Goal: Transaction & Acquisition: Purchase product/service

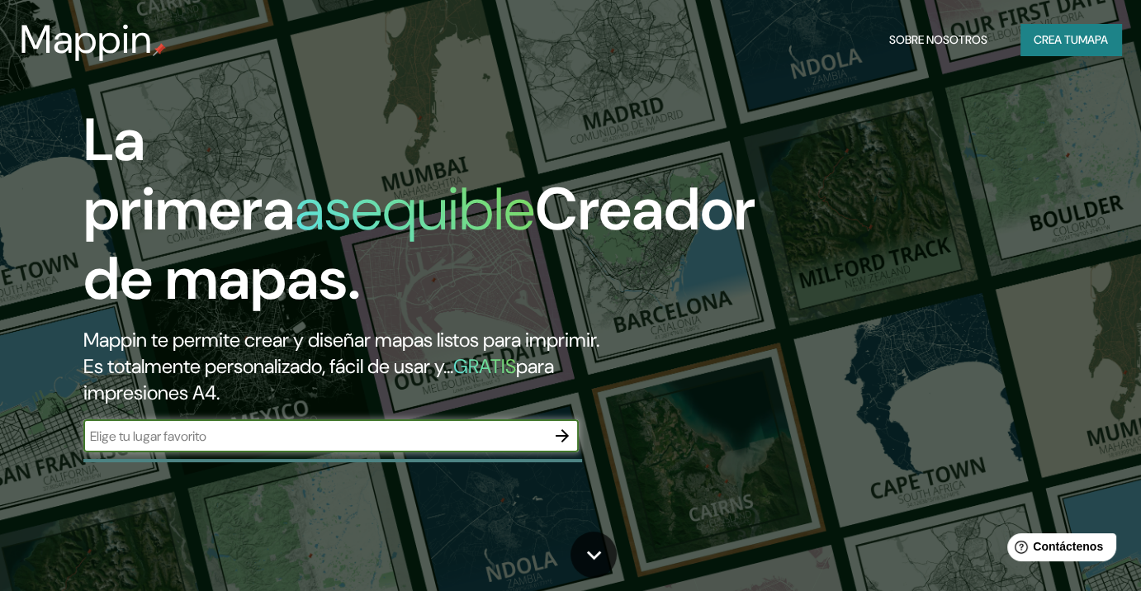
click at [1048, 44] on font "Crea tu" at bounding box center [1055, 39] width 45 height 15
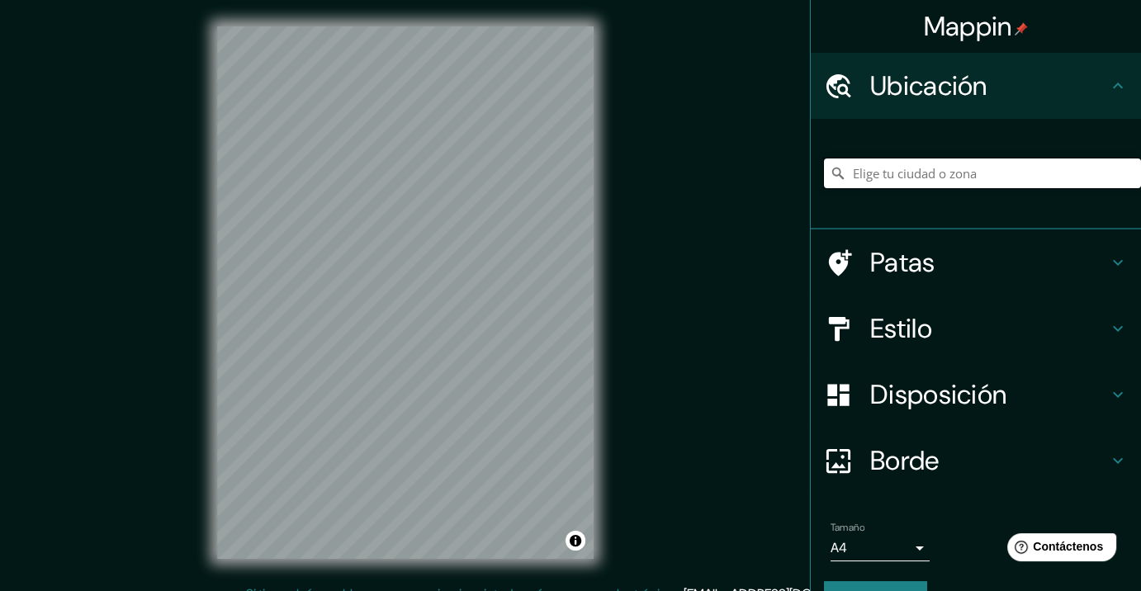
click at [906, 173] on input "Elige tu ciudad o zona" at bounding box center [982, 173] width 317 height 30
click at [879, 185] on input "Elige tu ciudad o zona" at bounding box center [982, 173] width 317 height 30
paste input "Grenzach-Wyhlen, Alemania"
click at [903, 444] on font "Borde" at bounding box center [904, 460] width 69 height 35
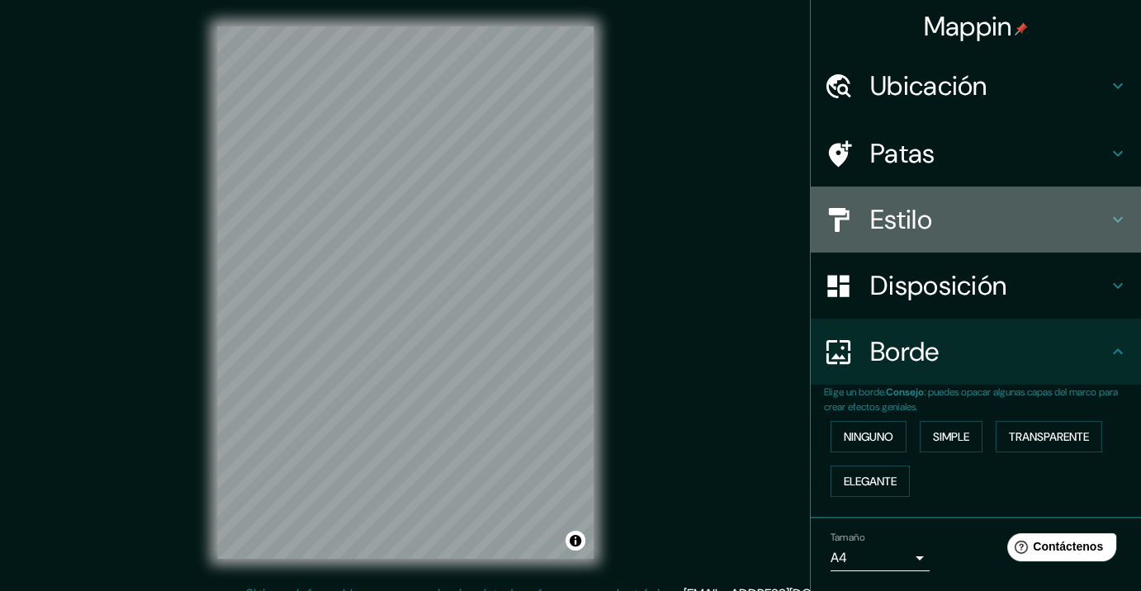
click at [948, 239] on div "Estilo" at bounding box center [976, 220] width 330 height 66
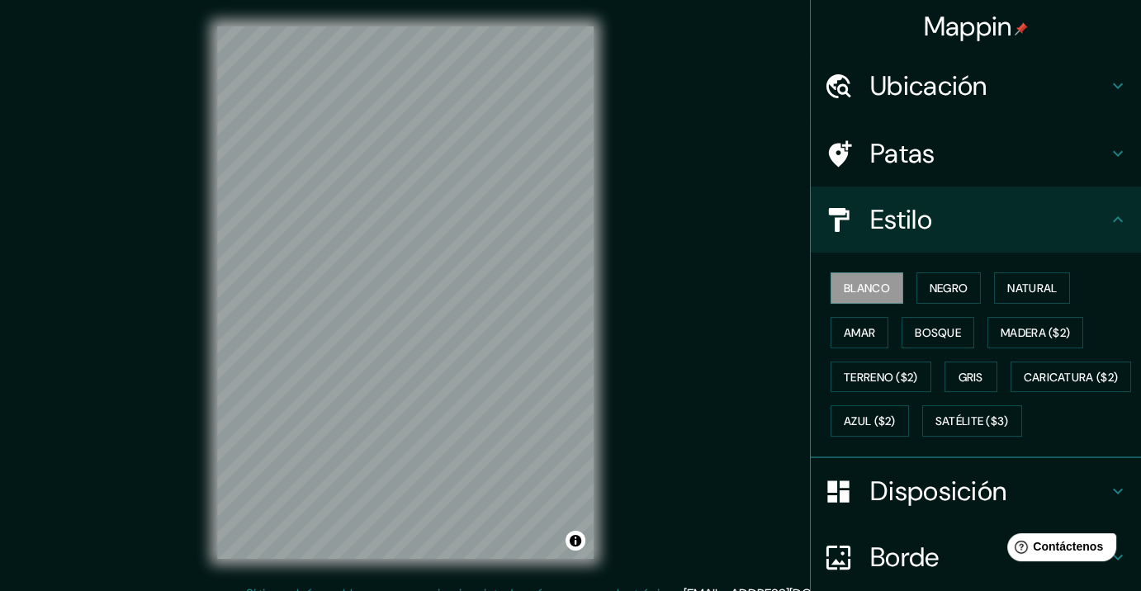
click at [953, 97] on font "Ubicación" at bounding box center [928, 86] width 117 height 35
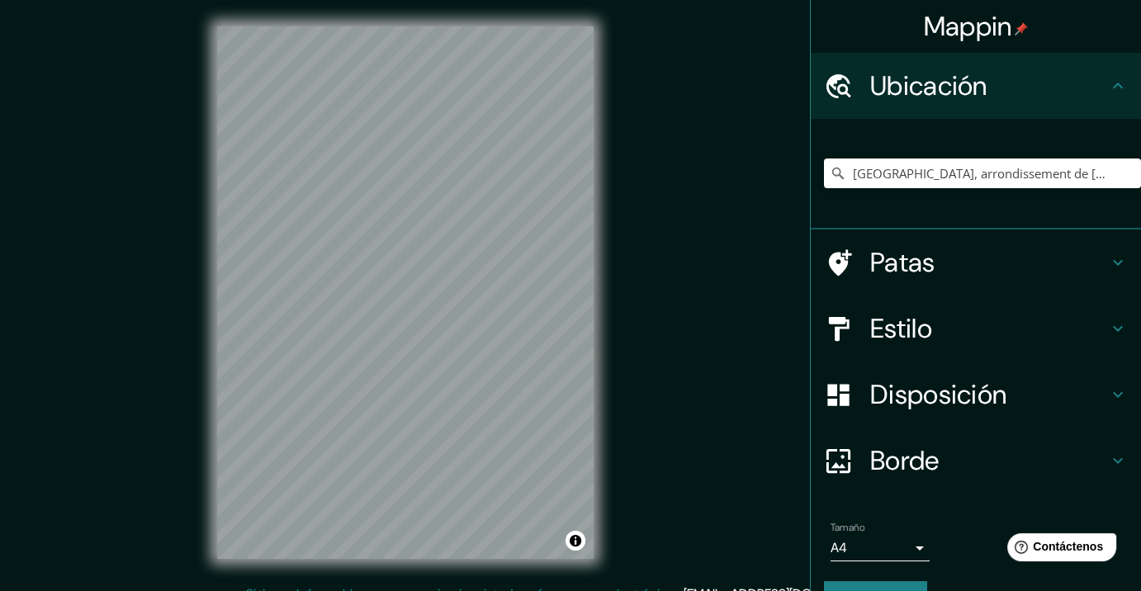
click at [919, 296] on div "Estilo" at bounding box center [976, 328] width 330 height 66
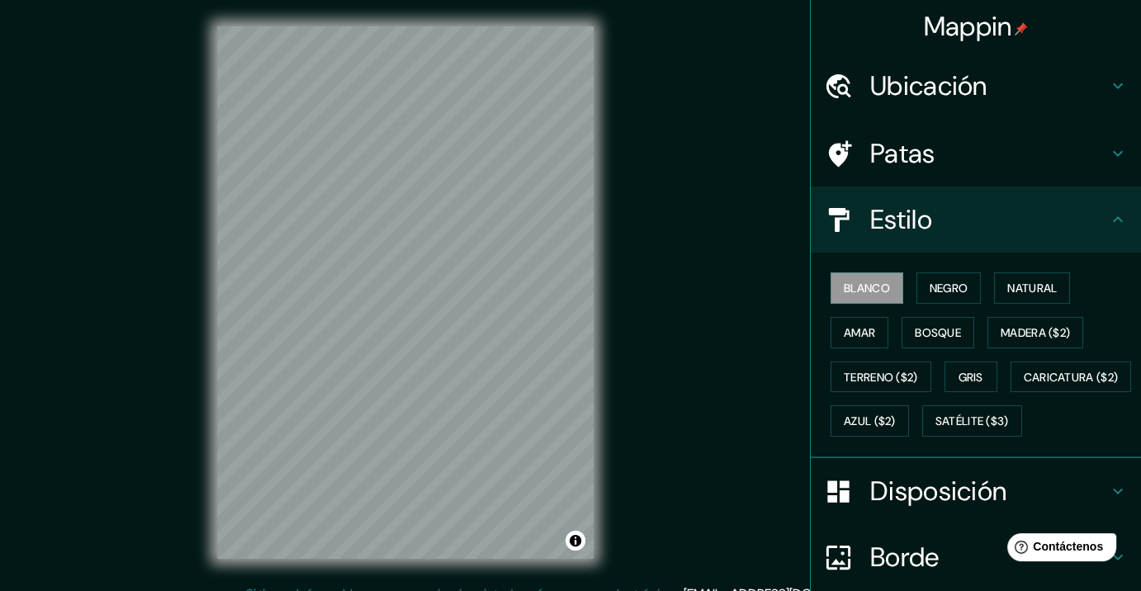
click at [933, 154] on h4 "Patas" at bounding box center [989, 153] width 238 height 33
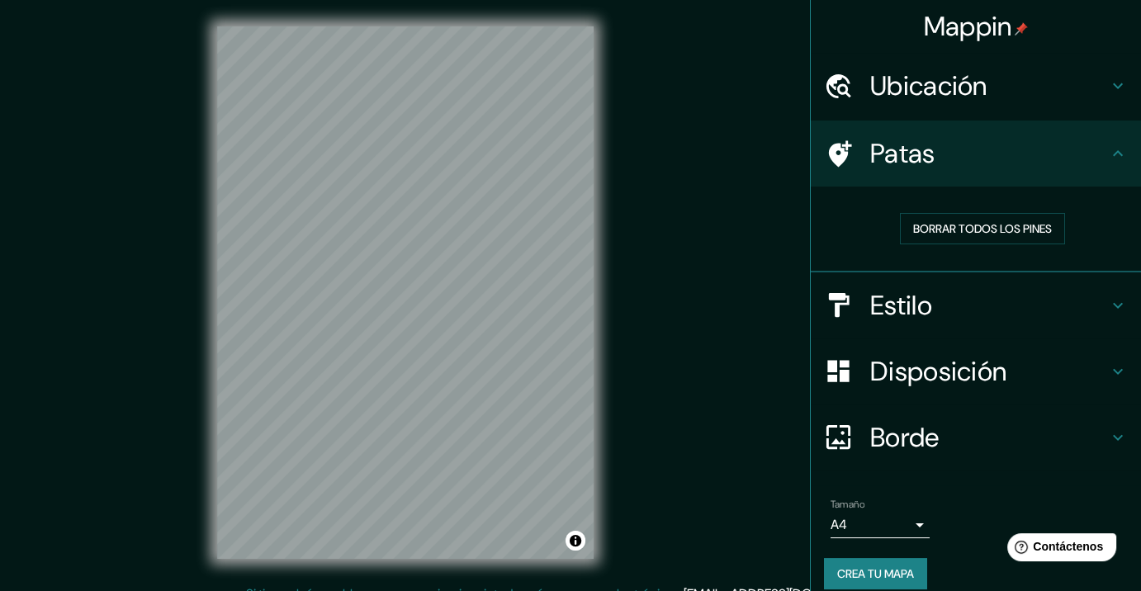
click at [910, 441] on font "Borde" at bounding box center [904, 437] width 69 height 35
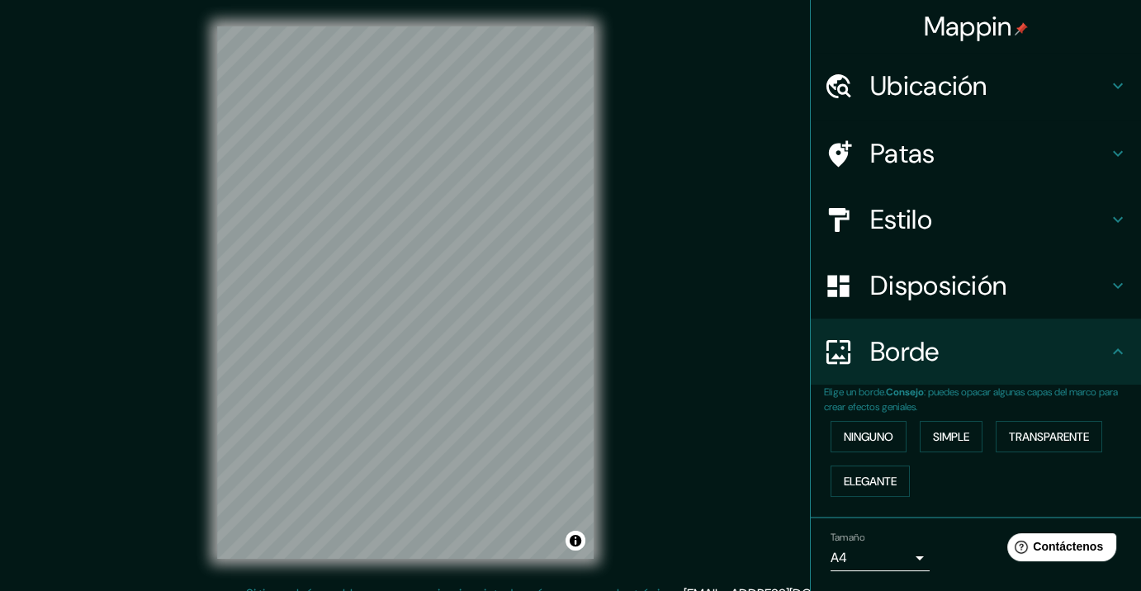
click at [960, 320] on div "Borde" at bounding box center [976, 352] width 330 height 66
click at [960, 294] on font "Disposición" at bounding box center [938, 285] width 136 height 35
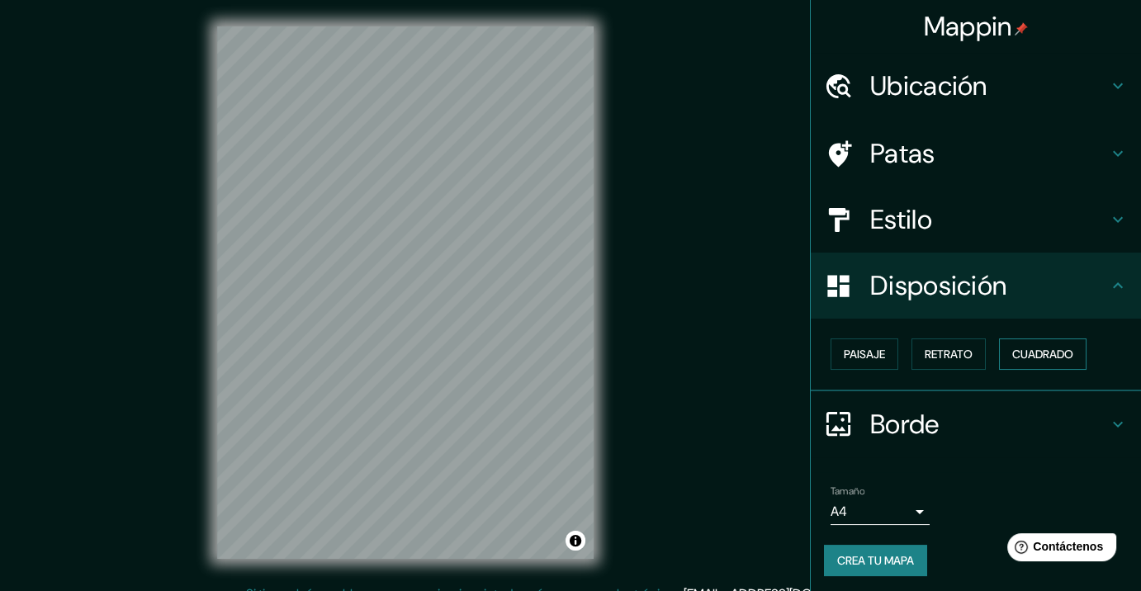
click at [1035, 352] on font "Cuadrado" at bounding box center [1042, 354] width 61 height 15
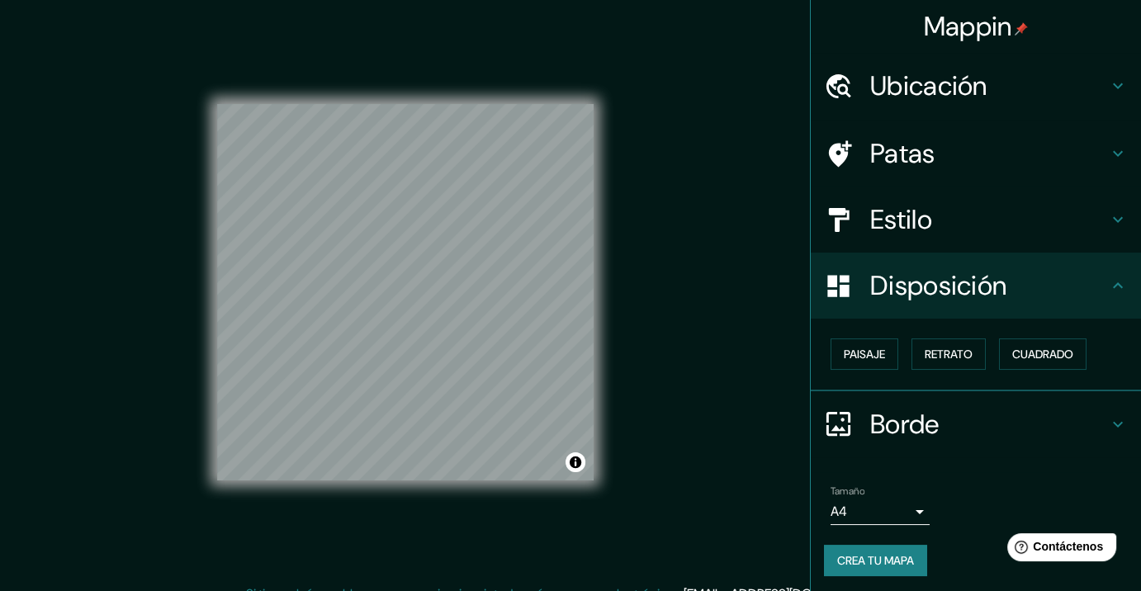
click at [711, 324] on div "Mappin Ubicación Grenzach-Wyhlen, arrondissement de Lörrach, Baden-Wurtemberg, …" at bounding box center [570, 305] width 1141 height 611
click at [919, 117] on div "Ubicación" at bounding box center [976, 86] width 330 height 66
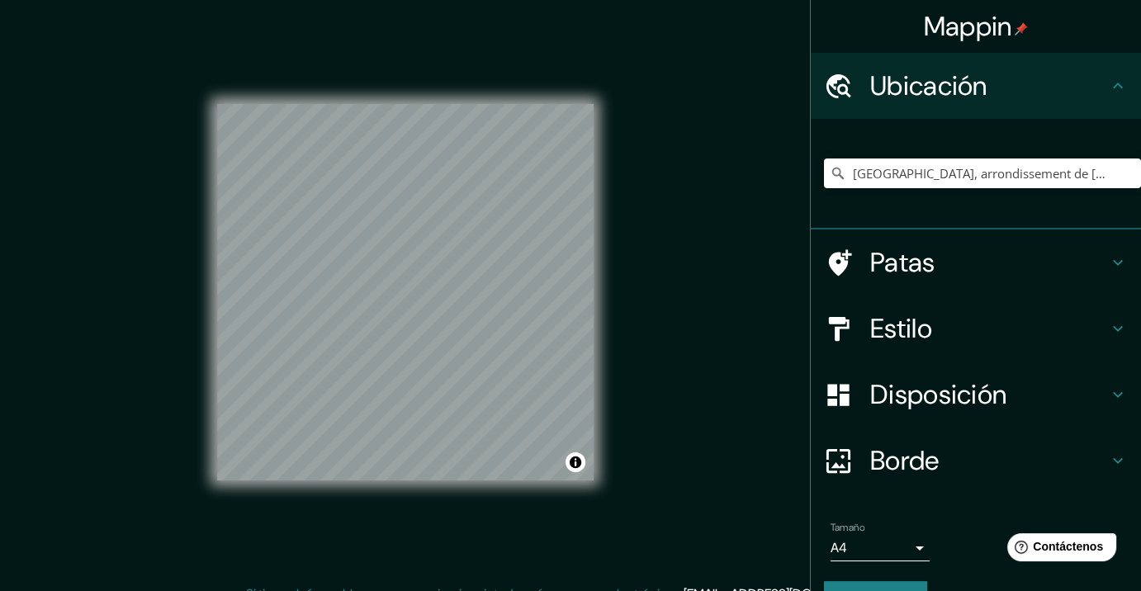
click at [921, 310] on div "Estilo" at bounding box center [976, 328] width 330 height 66
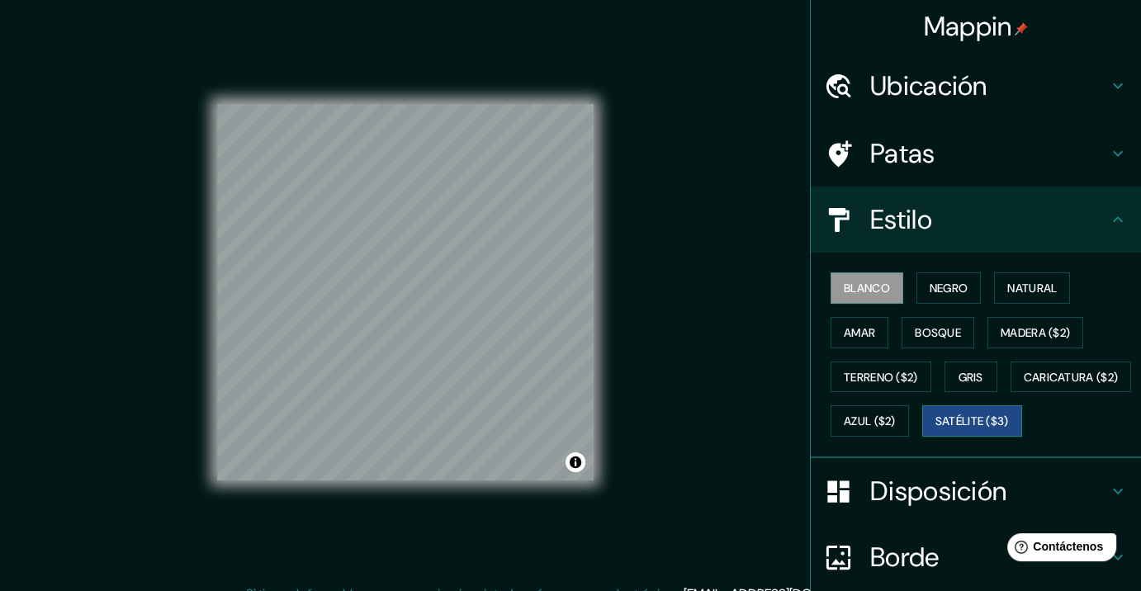
click at [935, 429] on font "Satélite ($3)" at bounding box center [971, 421] width 73 height 15
click at [674, 350] on div "Mappin Ubicación Grenzach-Wyhlen, arrondissement de Lörrach, Baden-Wurtemberg, …" at bounding box center [570, 305] width 1141 height 611
click at [948, 147] on h4 "Patas" at bounding box center [989, 153] width 238 height 33
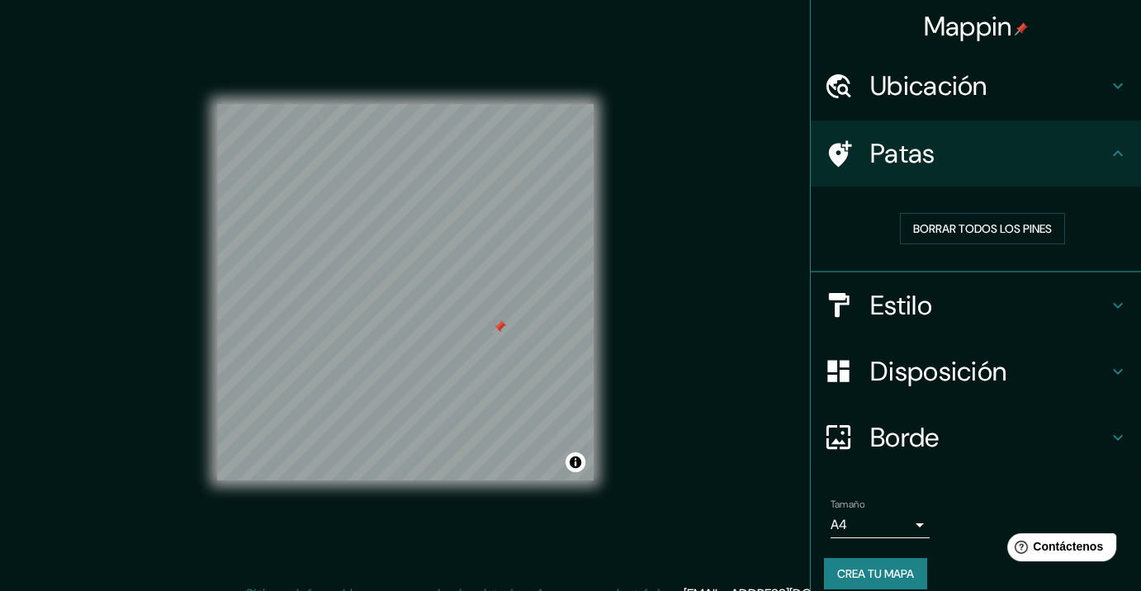
click at [930, 421] on h4 "Borde" at bounding box center [989, 437] width 238 height 33
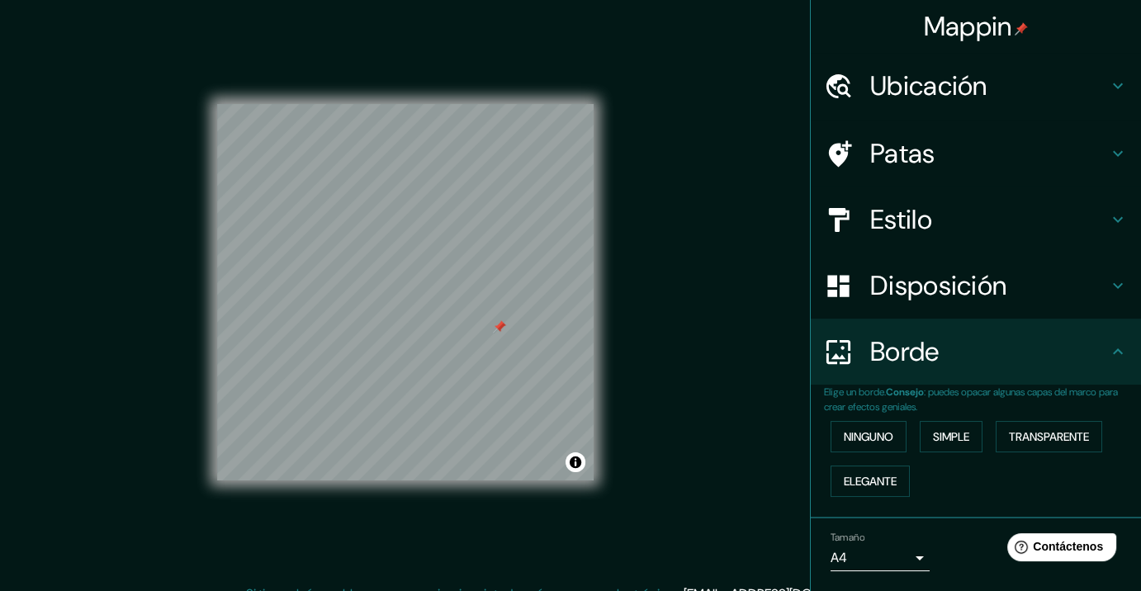
click at [924, 97] on font "Ubicación" at bounding box center [928, 86] width 117 height 35
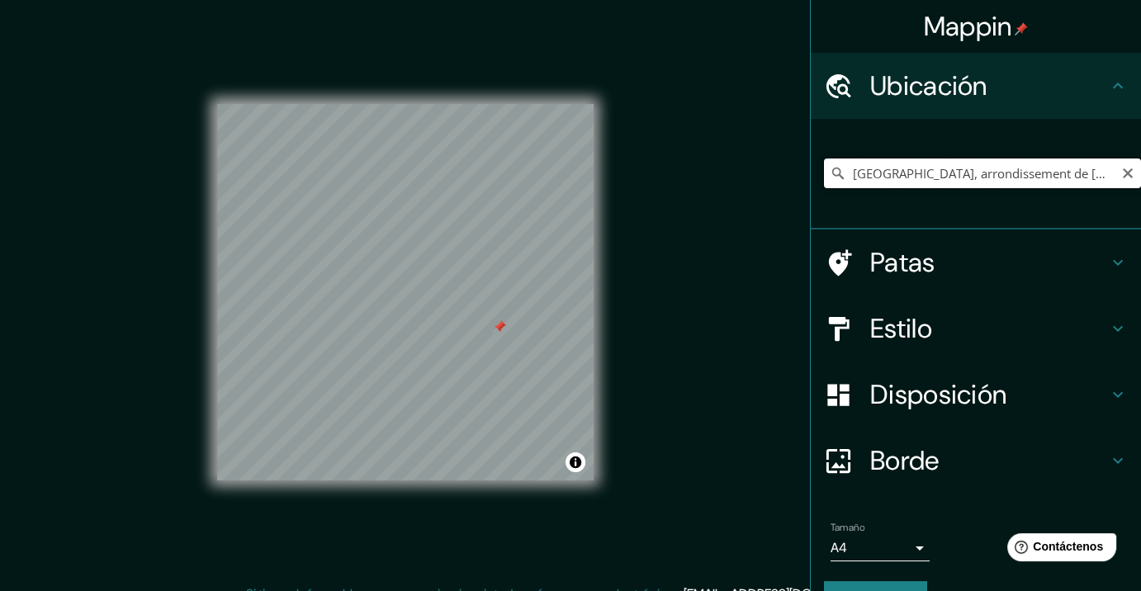
click at [1082, 183] on input "Grenzach-Wyhlen, arrondissement de Lörrach, Baden-Wurtemberg, Alemania" at bounding box center [982, 173] width 317 height 30
drag, startPoint x: 815, startPoint y: 158, endPoint x: 706, endPoint y: 163, distance: 109.0
click at [705, 163] on div "Mappin Ubicación Grenzach-Wyhlen, arrondissement de Lörrach, Baden-Wurtemberg, …" at bounding box center [570, 305] width 1141 height 611
click at [977, 168] on input "Grenzach-Wyhlen, arrondissement de Lörrach, Baden-Wurtemberg, Alemania" at bounding box center [982, 173] width 317 height 30
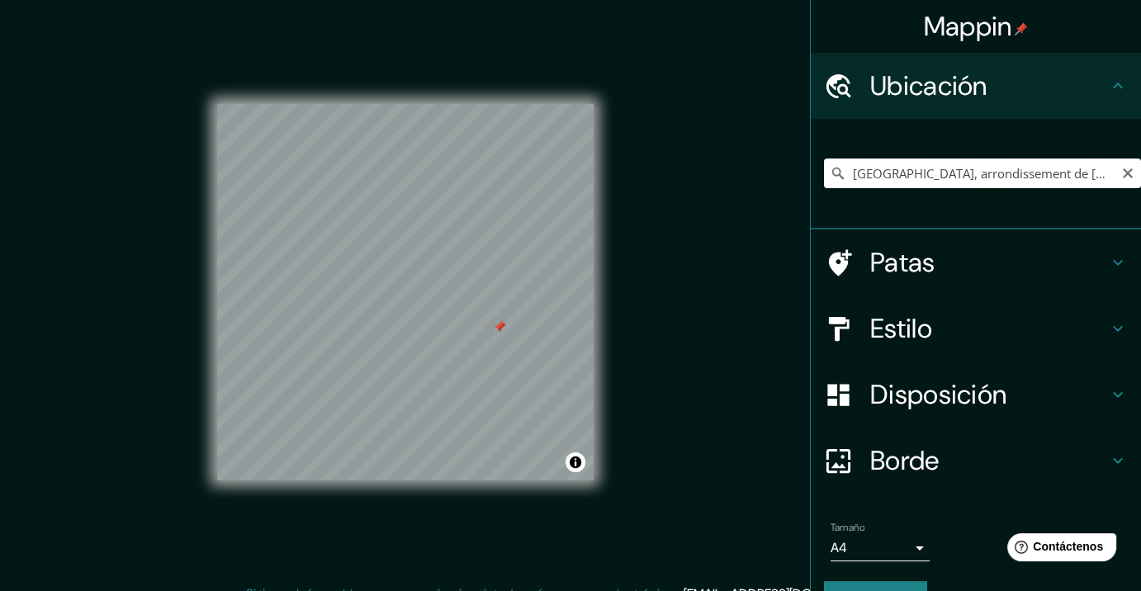
click at [977, 168] on input "Grenzach-Wyhlen, arrondissement de Lörrach, Baden-Wurtemberg, Alemania" at bounding box center [982, 173] width 317 height 30
paste input "Elige tu ciudad o zona"
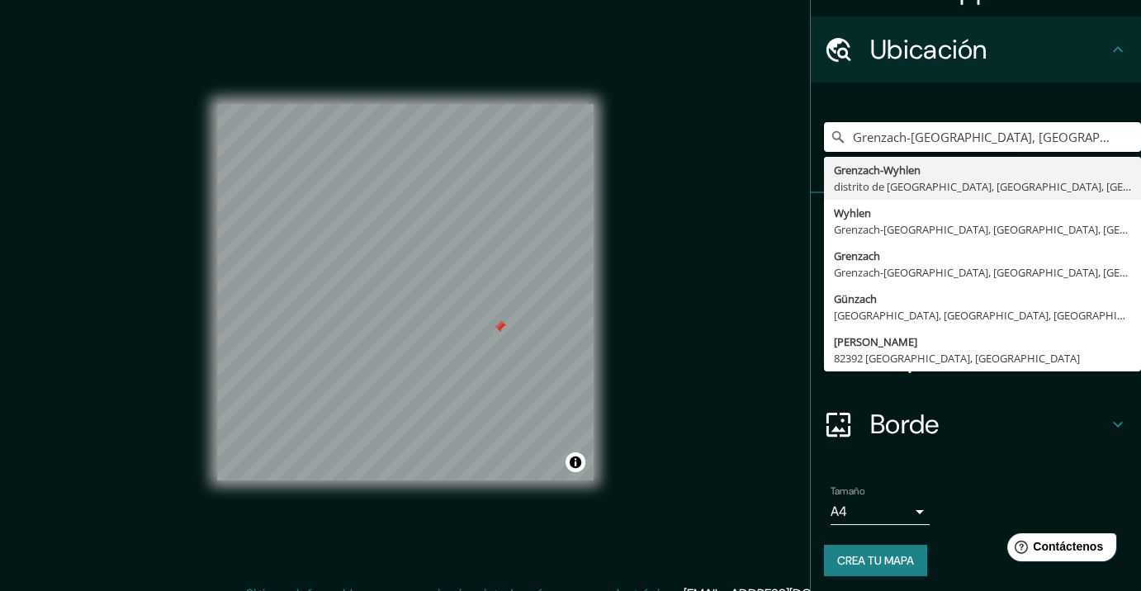
scroll to position [40, 0]
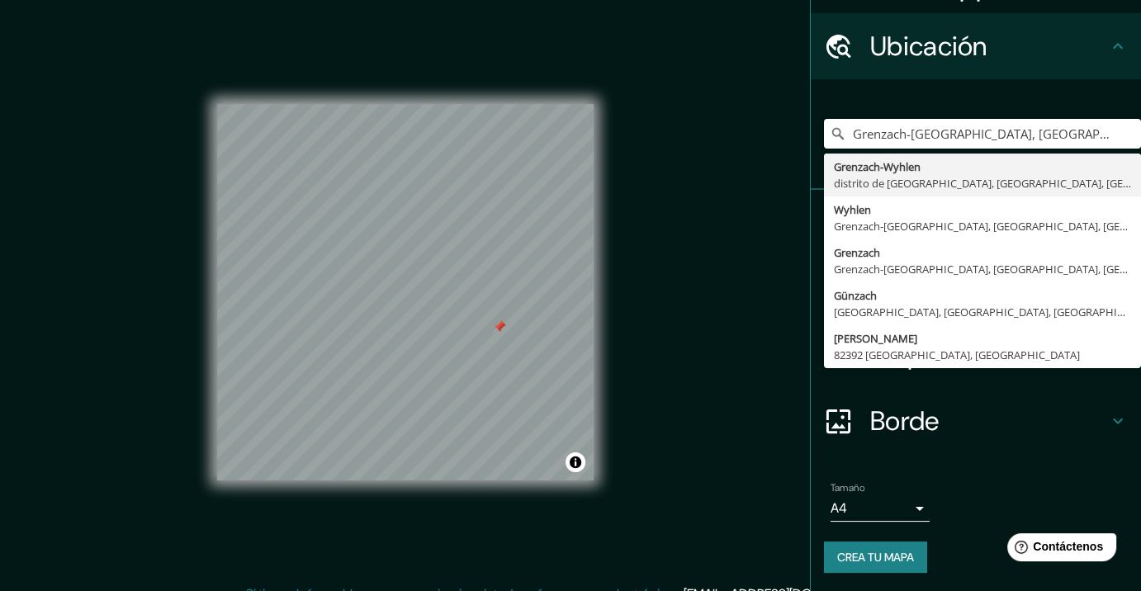
type input "Grenzach-Wyhlen, Alemania"
click at [867, 539] on div "Tamaño A4 single Crea tu mapa" at bounding box center [976, 530] width 304 height 111
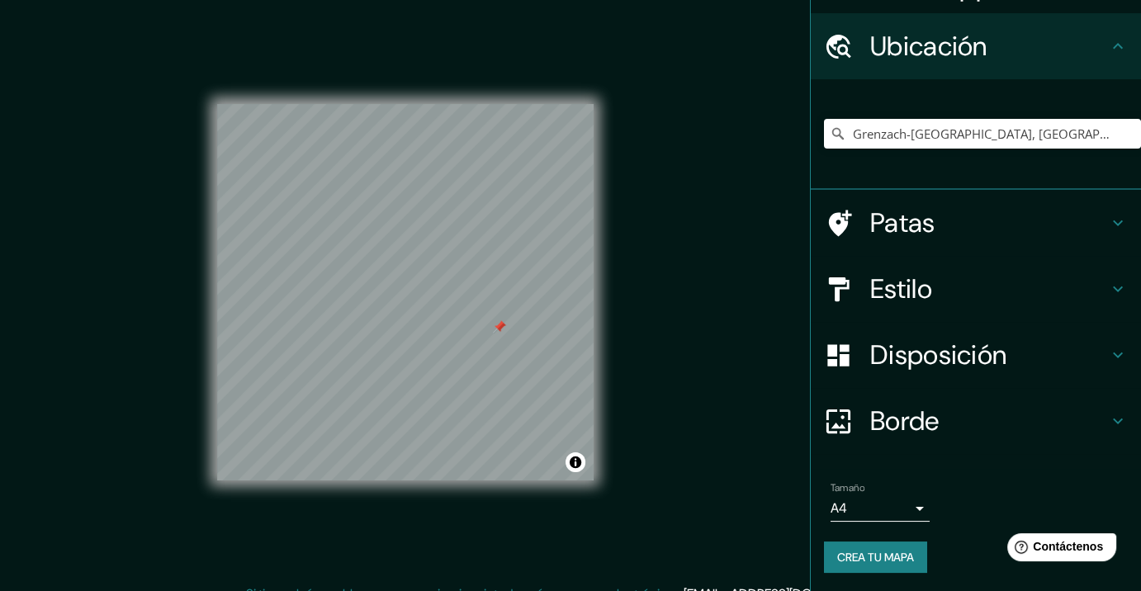
click at [863, 547] on font "Crea tu mapa" at bounding box center [875, 556] width 77 height 21
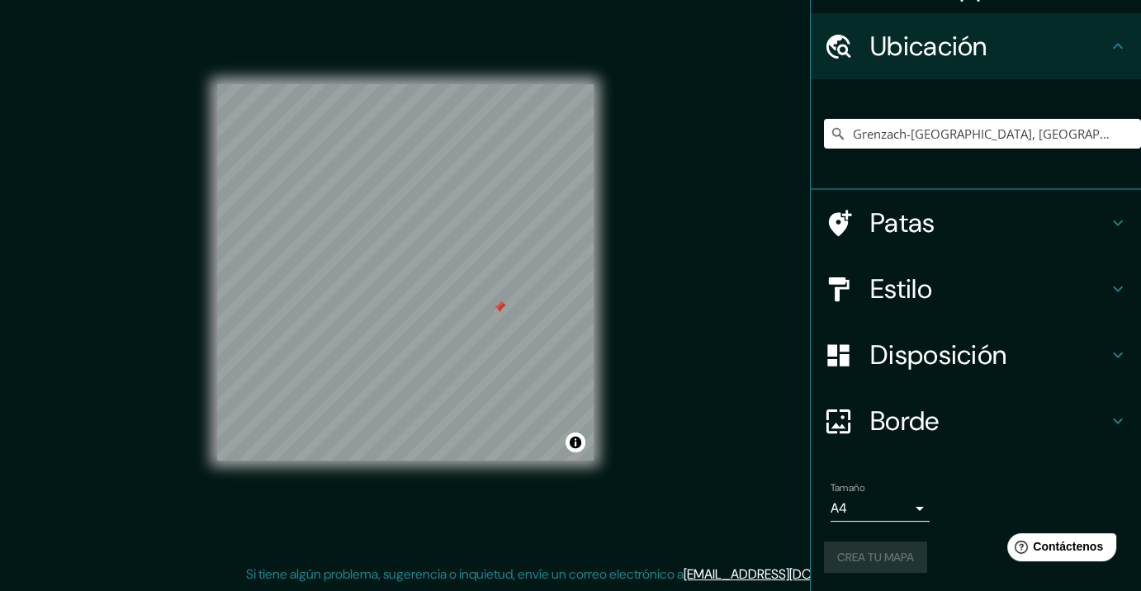
scroll to position [20, 0]
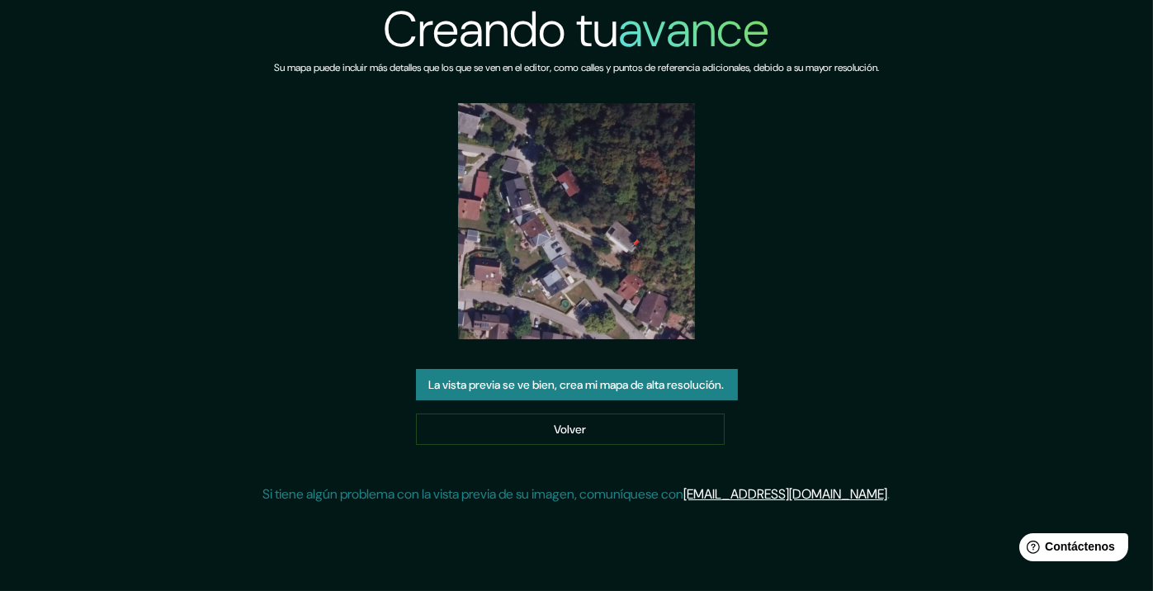
click at [579, 392] on font "La vista previa se ve bien, crea mi mapa de alta resolución." at bounding box center [576, 385] width 295 height 15
click at [613, 435] on link "Volver" at bounding box center [570, 429] width 309 height 31
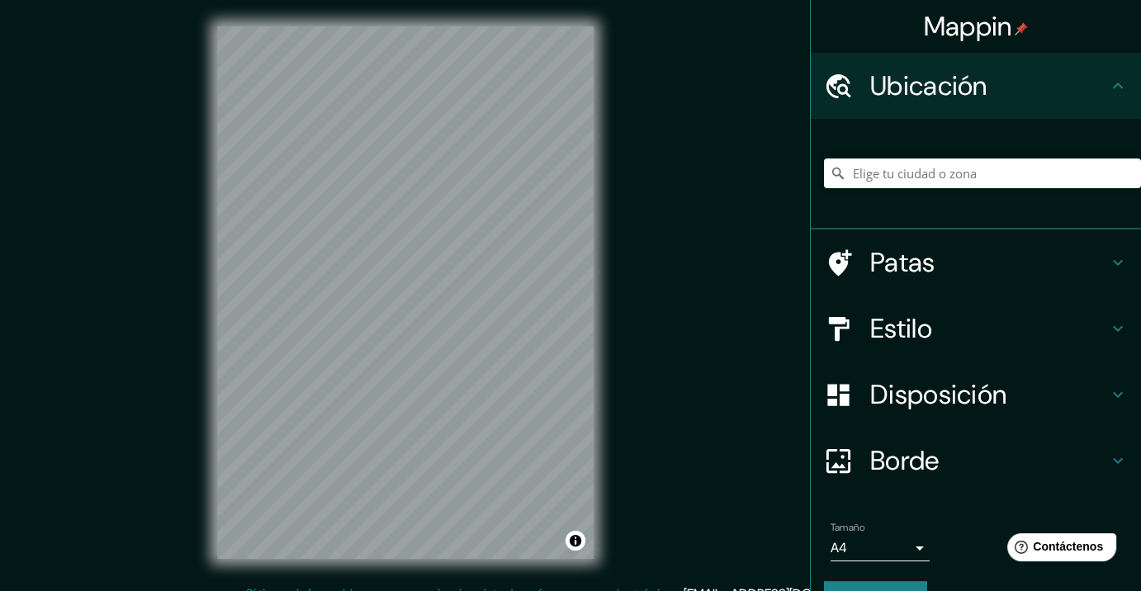
drag, startPoint x: 898, startPoint y: 207, endPoint x: 901, endPoint y: 188, distance: 19.1
click at [898, 202] on div at bounding box center [982, 173] width 317 height 83
click at [901, 187] on input "Elige tu ciudad o zona" at bounding box center [982, 173] width 317 height 30
paste input "Grenzach-[GEOGRAPHIC_DATA], [GEOGRAPHIC_DATA]"
type input "[GEOGRAPHIC_DATA], arrondissement de [GEOGRAPHIC_DATA], [GEOGRAPHIC_DATA], [GEO…"
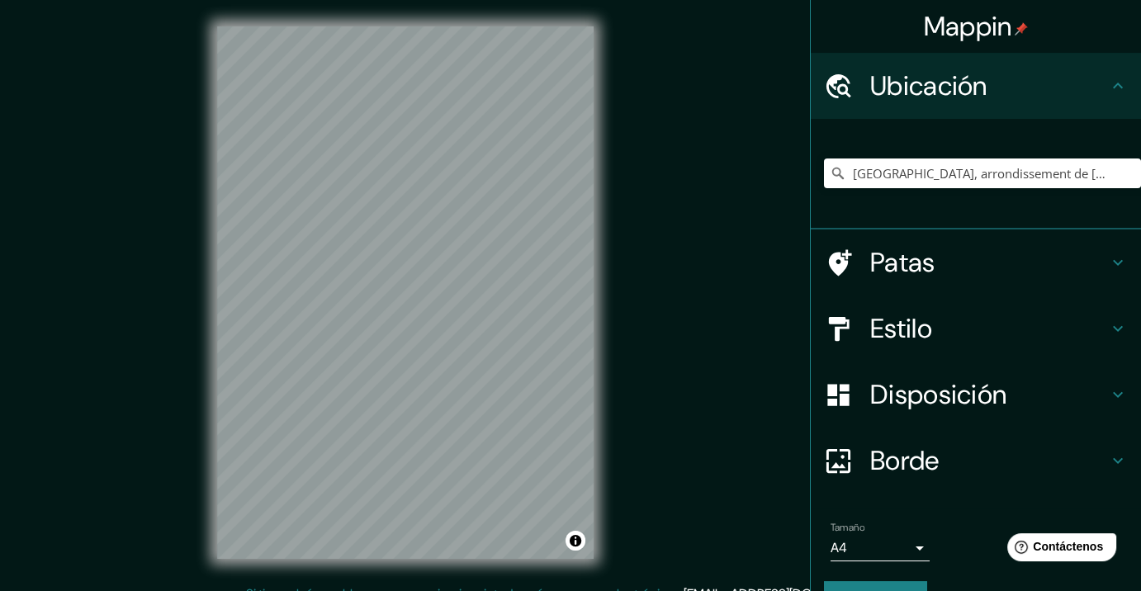
click at [891, 331] on font "Estilo" at bounding box center [901, 328] width 62 height 35
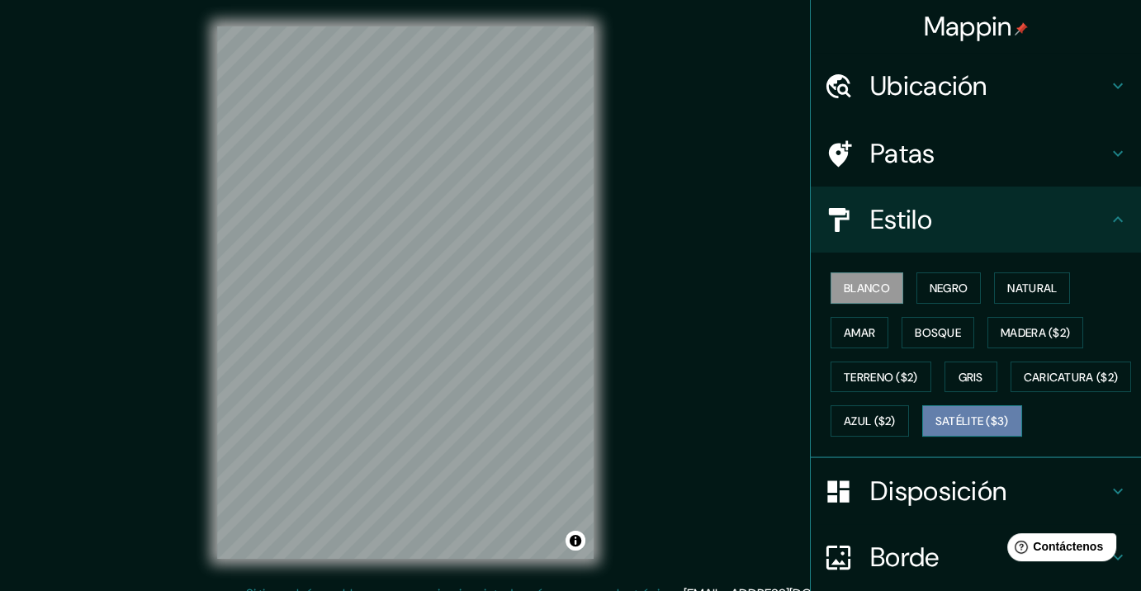
click at [935, 429] on font "Satélite ($3)" at bounding box center [971, 421] width 73 height 15
click at [134, 291] on div "Mappin Ubicación Grenzach-Wyhlen, arrondissement de Lörrach, Baden-Wurtemberg, …" at bounding box center [570, 305] width 1141 height 611
click at [198, 164] on div "© Mapbox © OpenStreetMap Improve this map © Maxar" at bounding box center [405, 292] width 429 height 584
click at [215, 337] on div "© Mapbox © OpenStreetMap Improve this map © Maxar" at bounding box center [405, 292] width 429 height 584
click at [187, 320] on div "Mappin Ubicación Grenzach-Wyhlen, arrondissement de Lörrach, Baden-Wurtemberg, …" at bounding box center [570, 305] width 1141 height 611
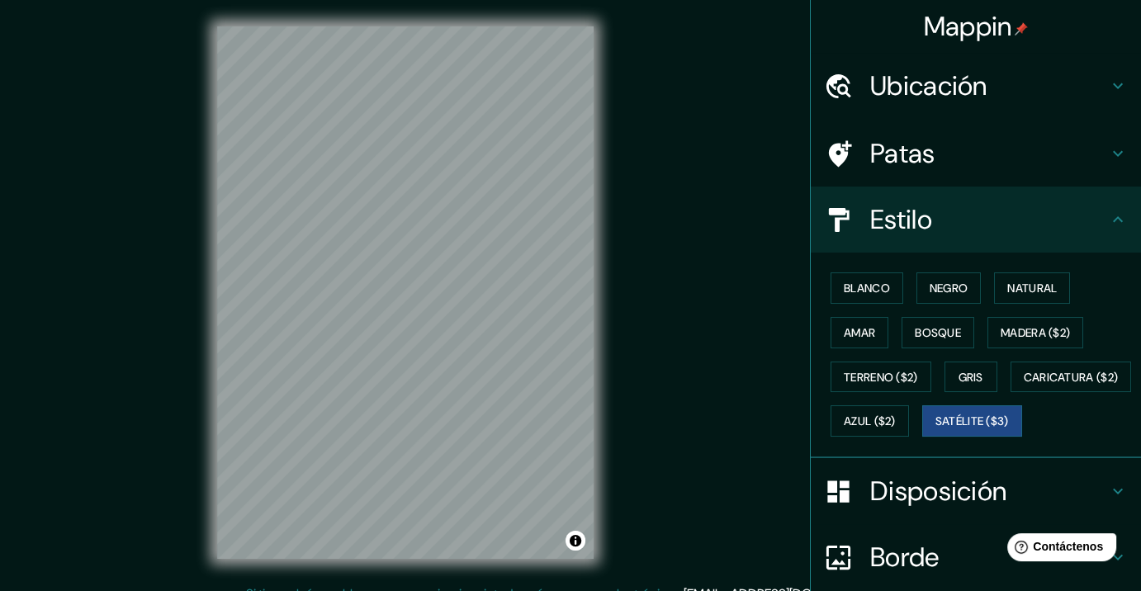
click at [187, 283] on div "Mappin Ubicación Grenzach-Wyhlen, arrondissement de Lörrach, Baden-Wurtemberg, …" at bounding box center [570, 305] width 1141 height 611
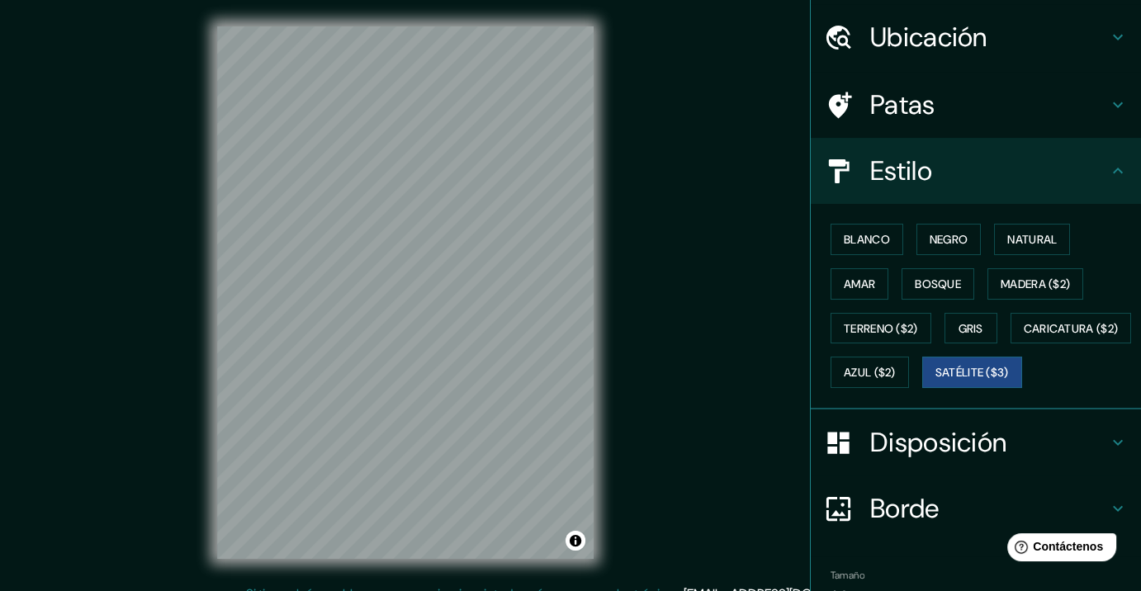
scroll to position [176, 0]
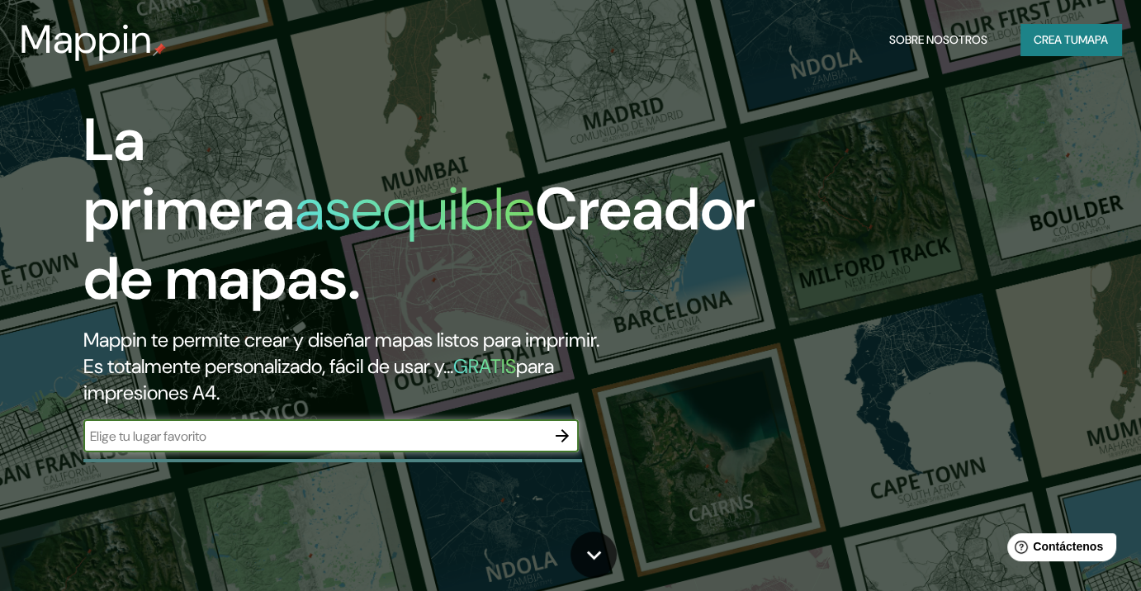
click at [464, 429] on input "text" at bounding box center [314, 436] width 462 height 19
click at [1061, 39] on font "Crea tu" at bounding box center [1055, 39] width 45 height 15
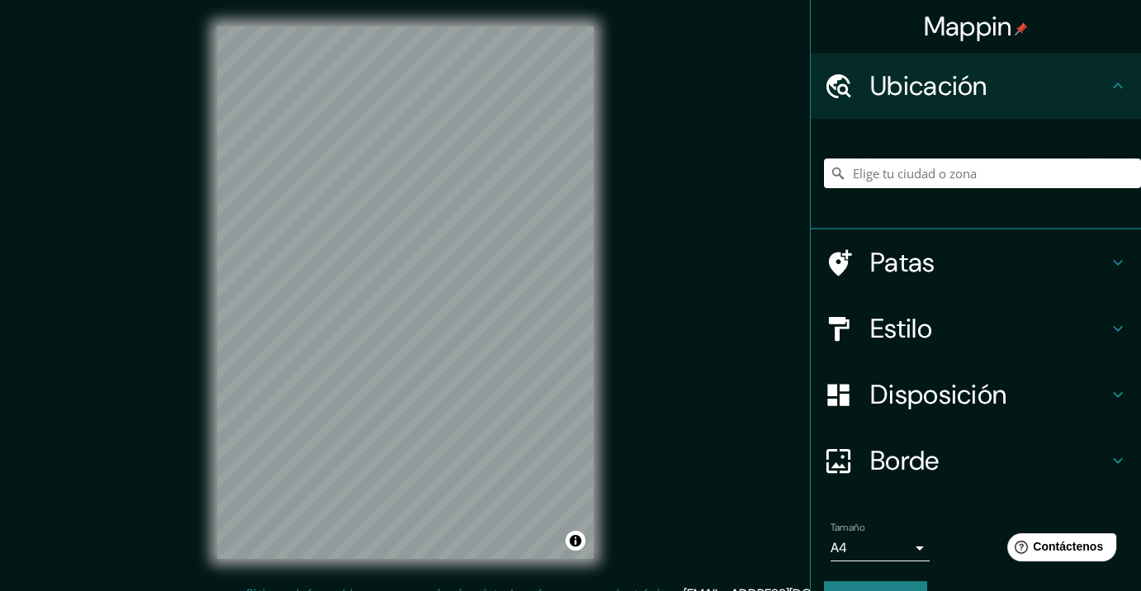
click at [929, 168] on input "Elige tu ciudad o zona" at bounding box center [982, 173] width 317 height 30
paste input "Grenzach-Wyhlen, Alemania"
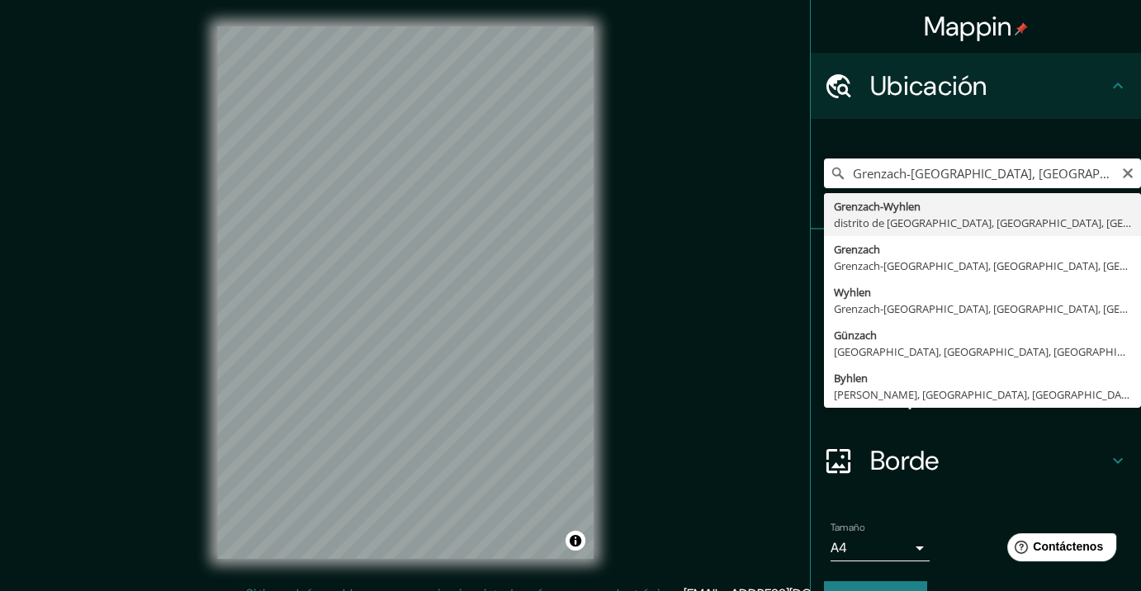
type input "Grenzach-Wyhlen, arrondissement de Lörrach, Baden-Wurtemberg, Alemania"
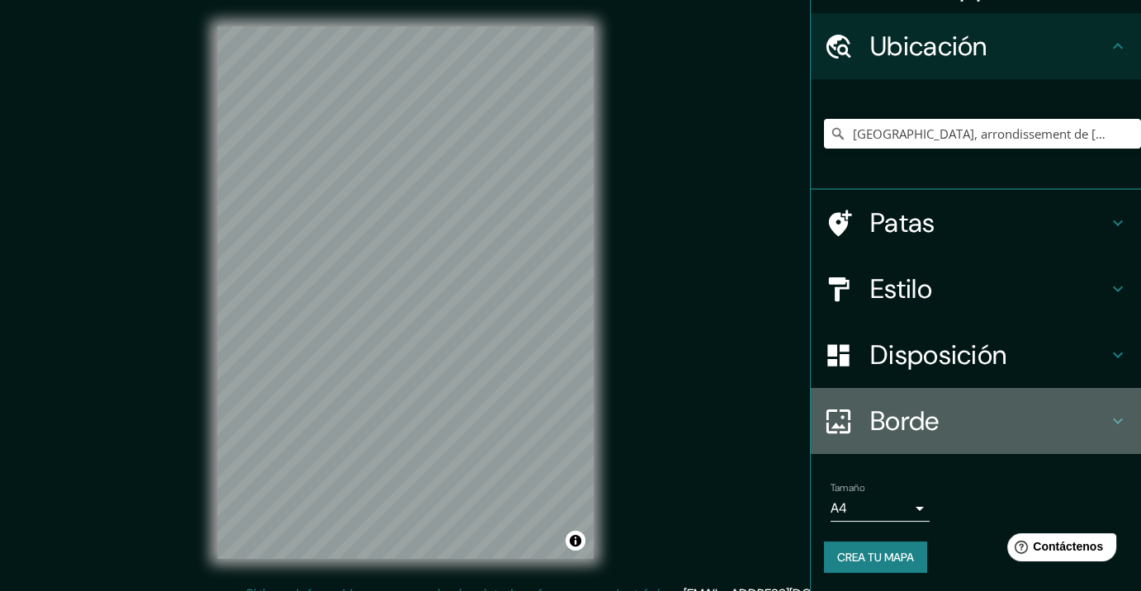
click at [915, 436] on font "Borde" at bounding box center [904, 421] width 69 height 35
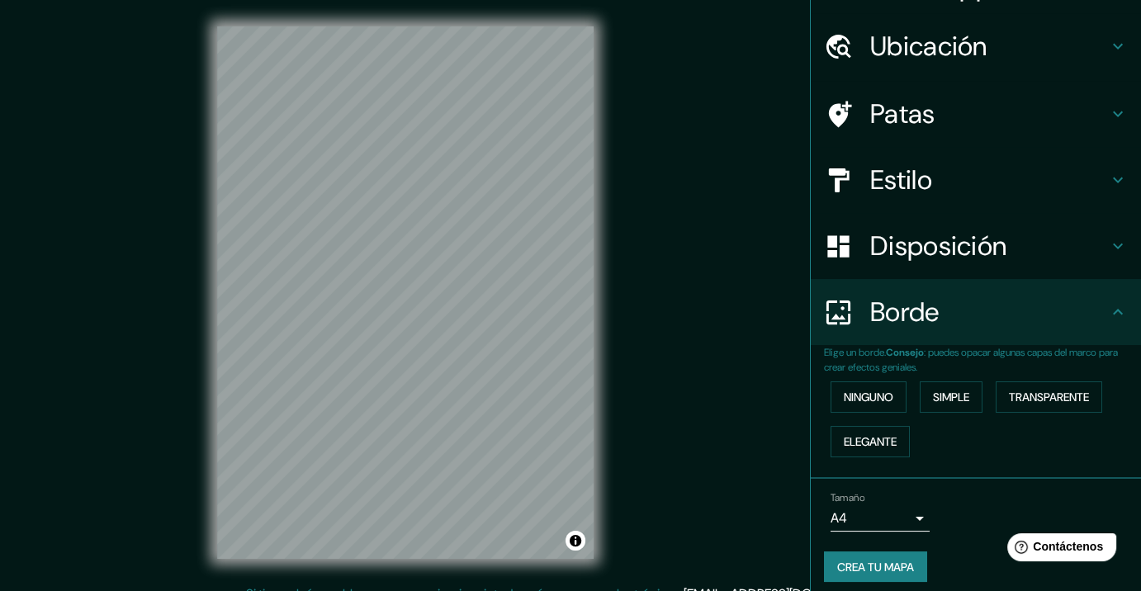
click at [936, 229] on font "Disposición" at bounding box center [938, 246] width 136 height 35
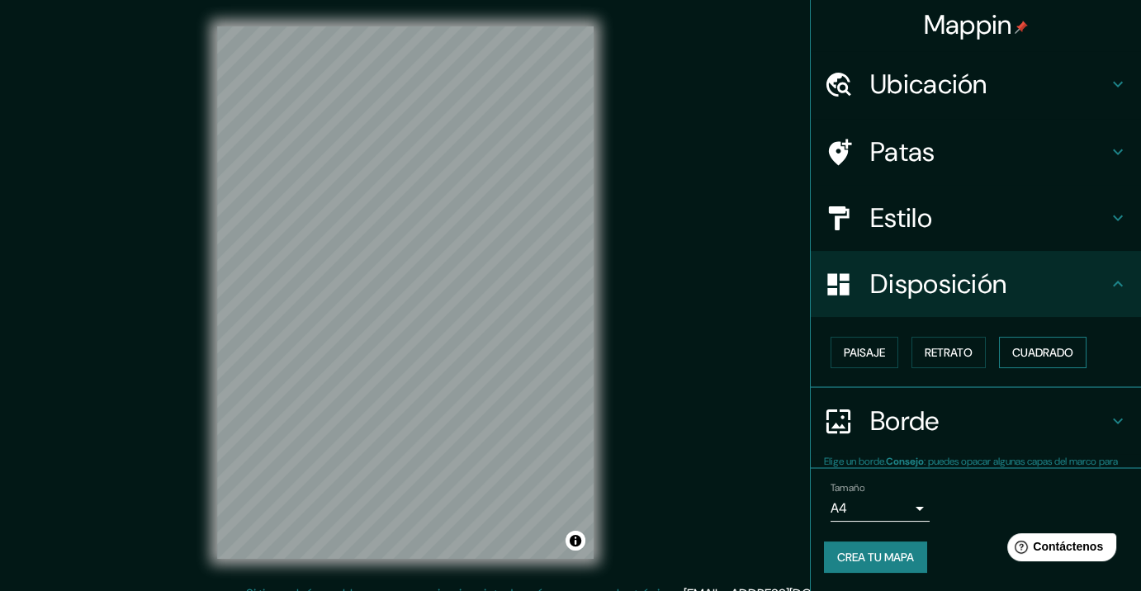
scroll to position [2, 0]
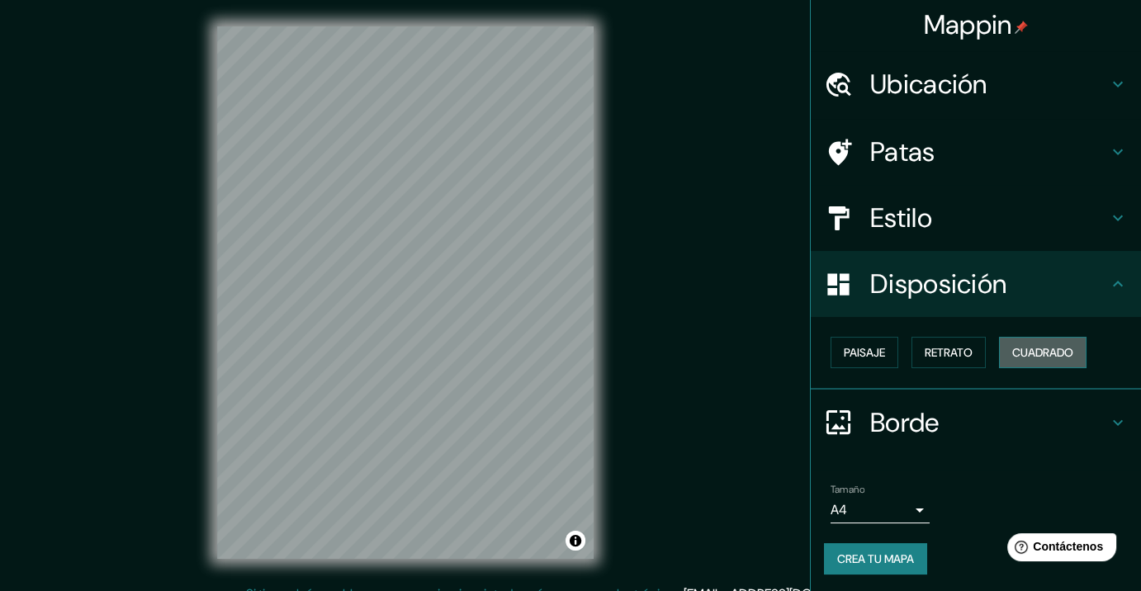
click at [1029, 354] on font "Cuadrado" at bounding box center [1042, 352] width 61 height 15
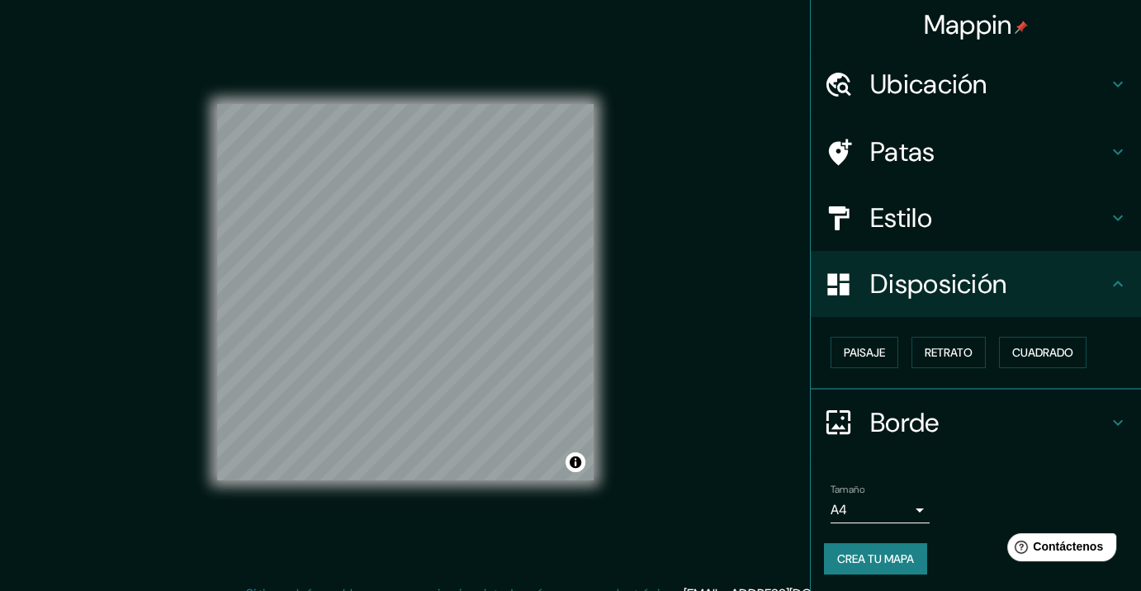
click at [941, 203] on h4 "Estilo" at bounding box center [989, 217] width 238 height 33
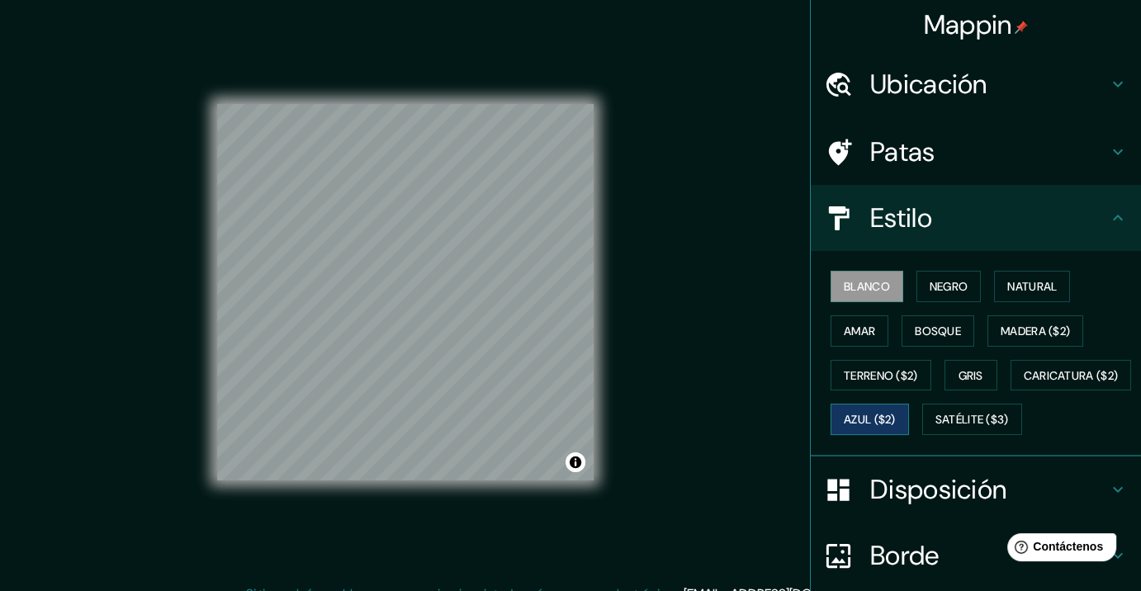
click at [896, 417] on font "Azul ($2)" at bounding box center [870, 420] width 52 height 15
click at [935, 428] on font "Satélite ($3)" at bounding box center [971, 420] width 73 height 15
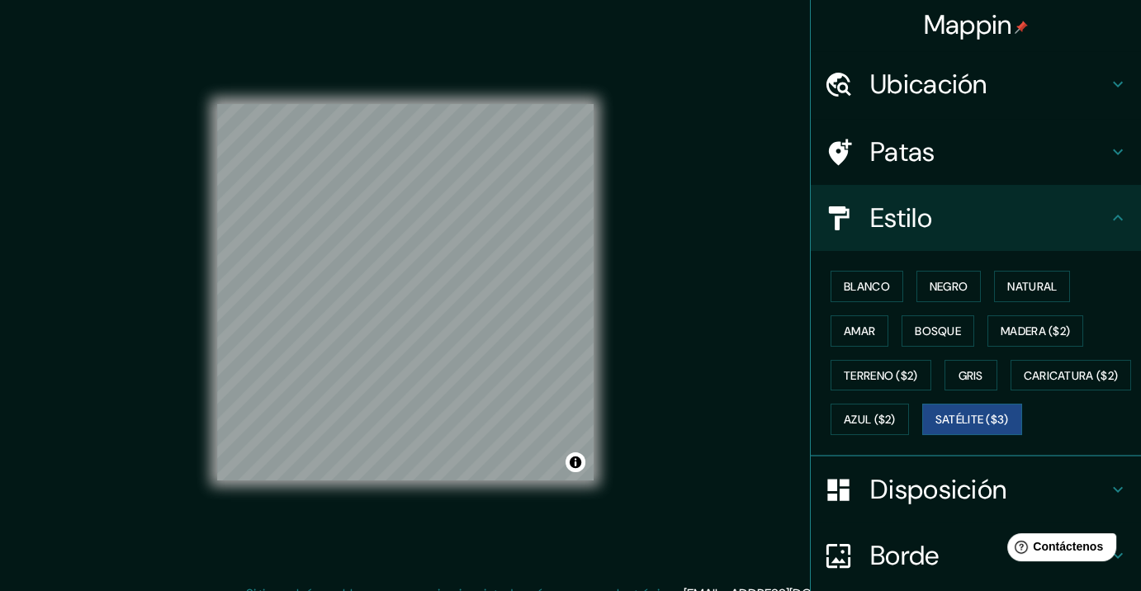
click at [888, 148] on font "Patas" at bounding box center [902, 152] width 65 height 35
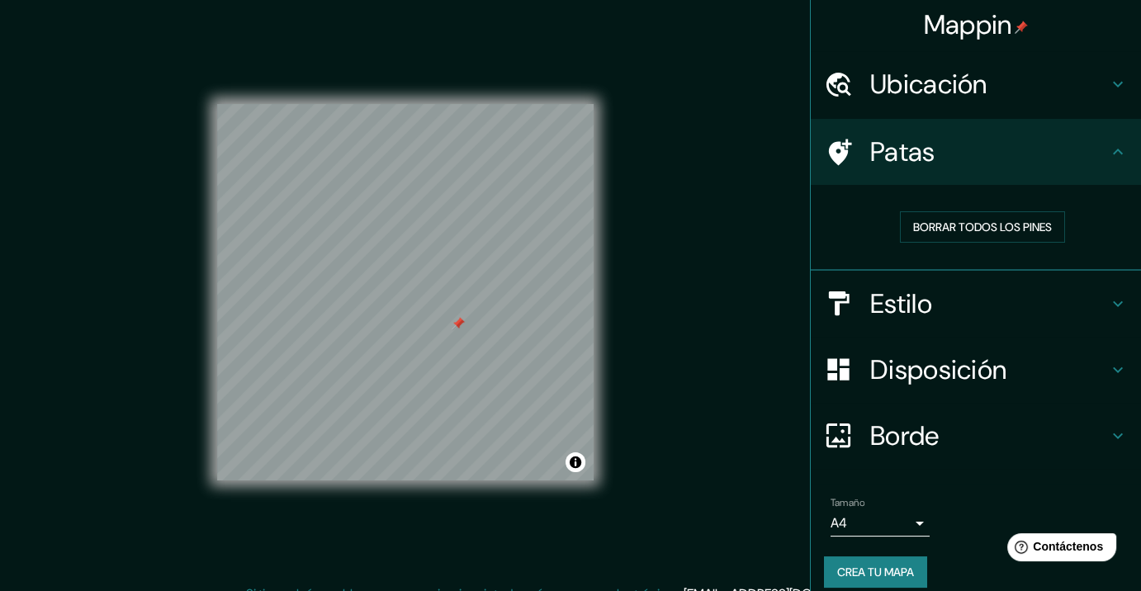
click at [891, 99] on font "Ubicación" at bounding box center [928, 84] width 117 height 35
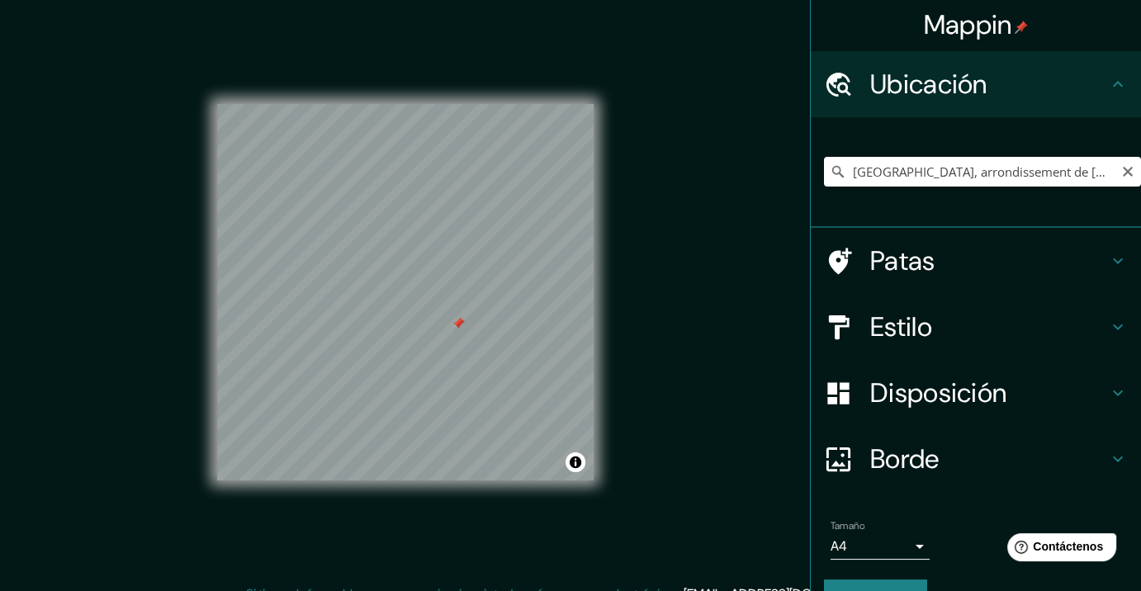
click at [1121, 169] on icon "Claro" at bounding box center [1127, 171] width 13 height 13
paste input "Grenzach-Wyhlen, Alemania"
click at [778, 298] on div "Mappin Ubicación Grenzach-Wyhlen, Alemania Grenzach-Wyhlen distrito de Lörrach,…" at bounding box center [570, 305] width 1141 height 611
click at [759, 291] on div "Mappin Ubicación Grenzach-Wyhlen, Alemania Grenzach-Wyhlen distrito de Lörrach,…" at bounding box center [570, 305] width 1141 height 611
click at [641, 267] on div "Mappin Ubicación Grenzach-Wyhlen, Alemania Grenzach-Wyhlen distrito de Lörrach,…" at bounding box center [570, 305] width 1141 height 611
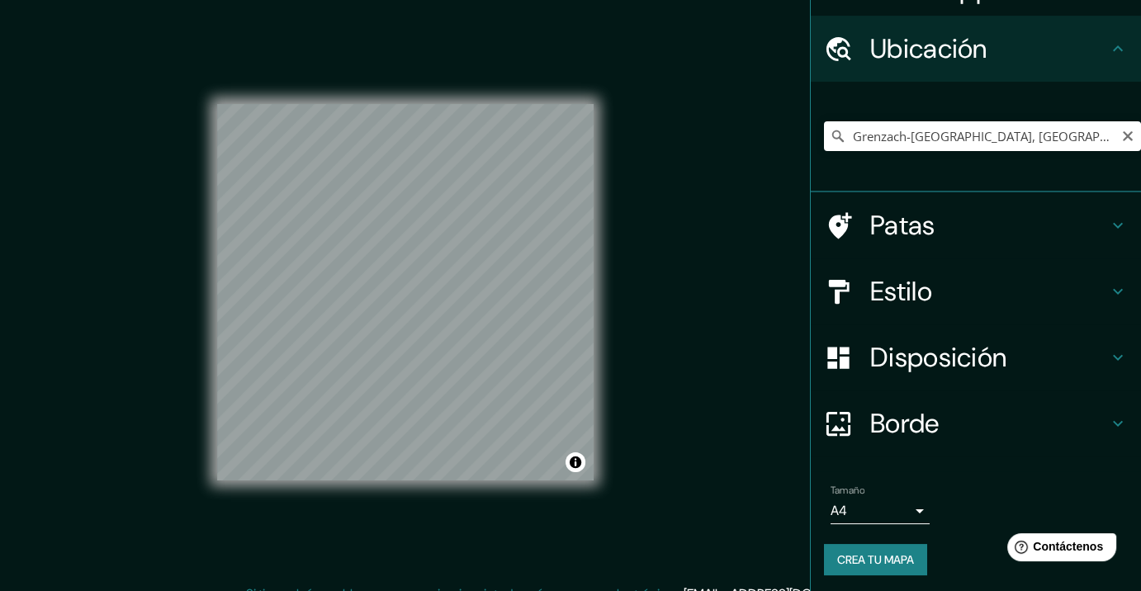
scroll to position [40, 0]
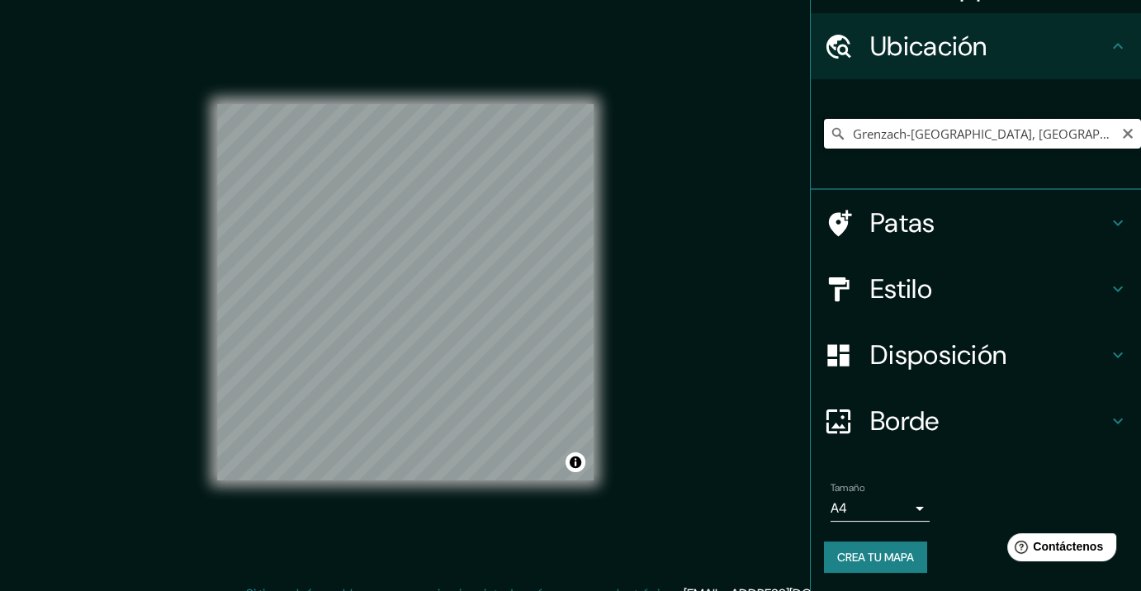
click at [1025, 119] on input "Grenzach-Wyhlen, Alemania" at bounding box center [982, 134] width 317 height 30
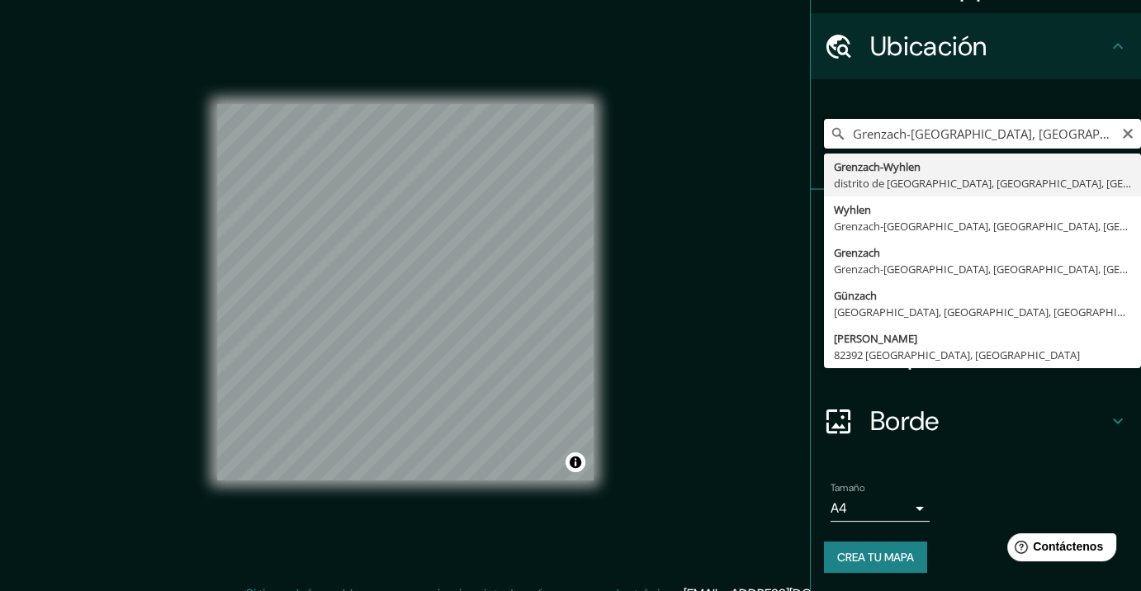
type input "Grenzach-Wyhlen, arrondissement de Lörrach, Baden-Wurtemberg, Alemania"
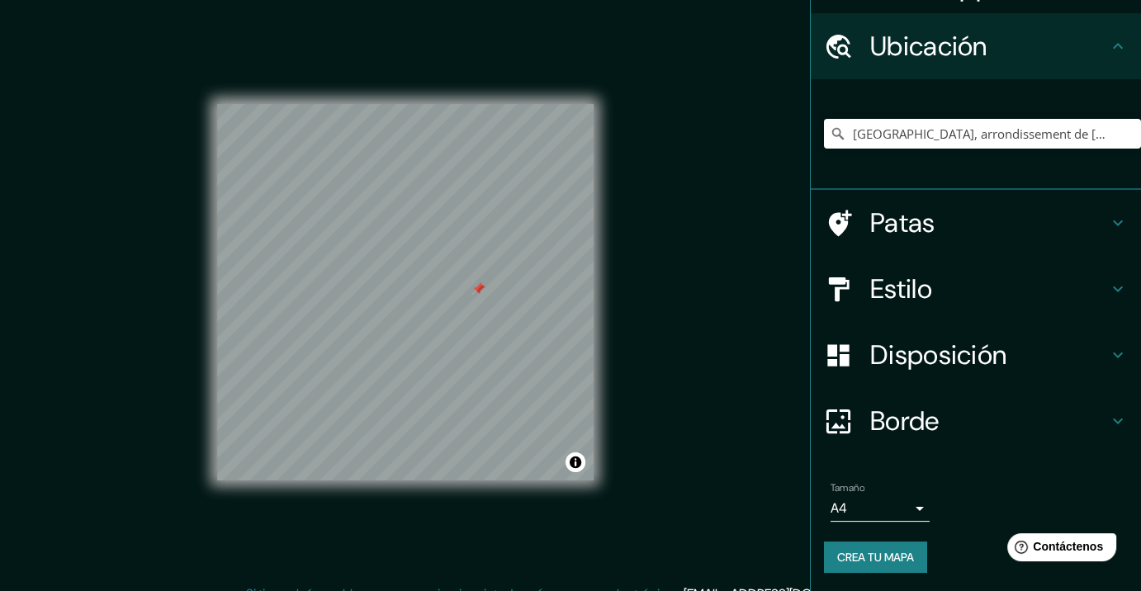
click at [896, 284] on font "Estilo" at bounding box center [901, 289] width 62 height 35
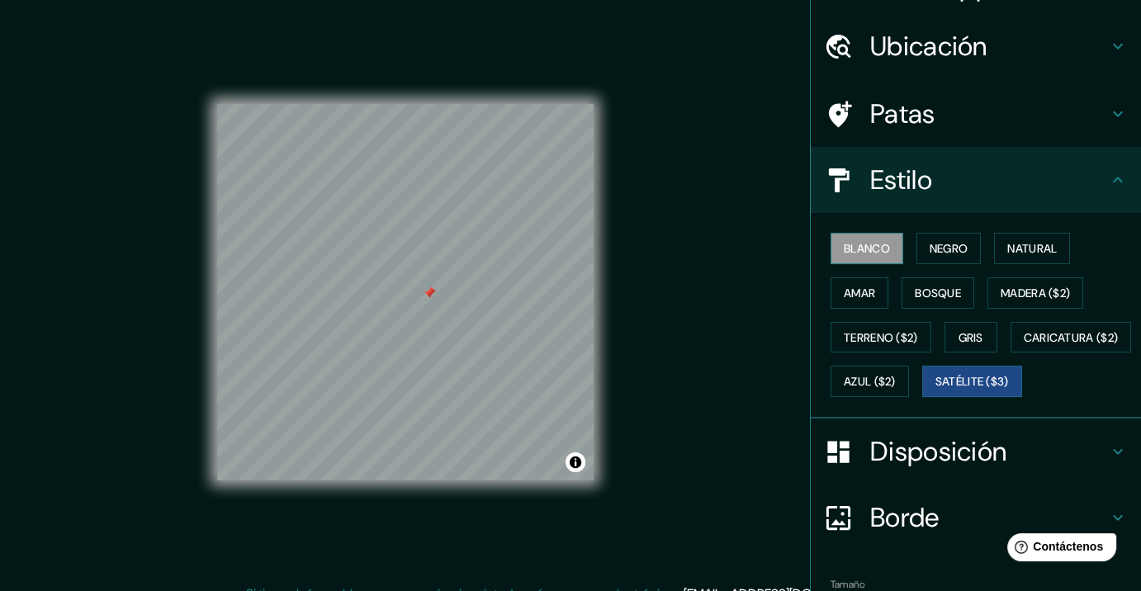
click at [852, 244] on font "Blanco" at bounding box center [867, 248] width 46 height 15
click at [916, 233] on button "Negro" at bounding box center [948, 248] width 65 height 31
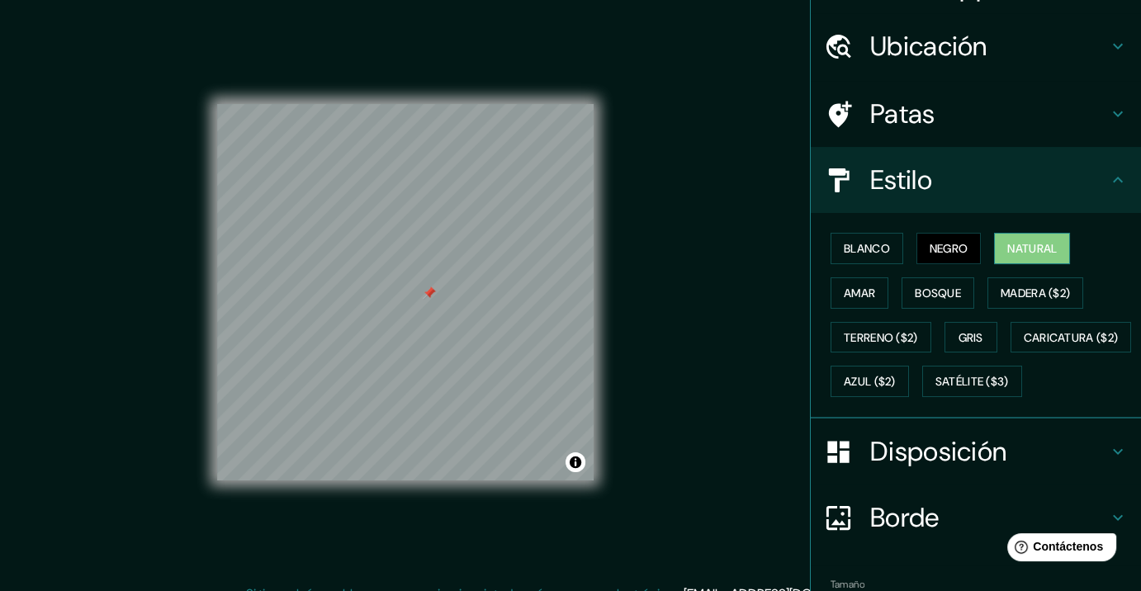
click at [1012, 234] on button "Natural" at bounding box center [1032, 248] width 76 height 31
click at [853, 249] on font "Blanco" at bounding box center [867, 248] width 46 height 15
click at [935, 247] on font "Negro" at bounding box center [948, 248] width 39 height 15
click at [1008, 247] on font "Natural" at bounding box center [1032, 248] width 50 height 15
click at [852, 249] on font "Blanco" at bounding box center [867, 248] width 46 height 15
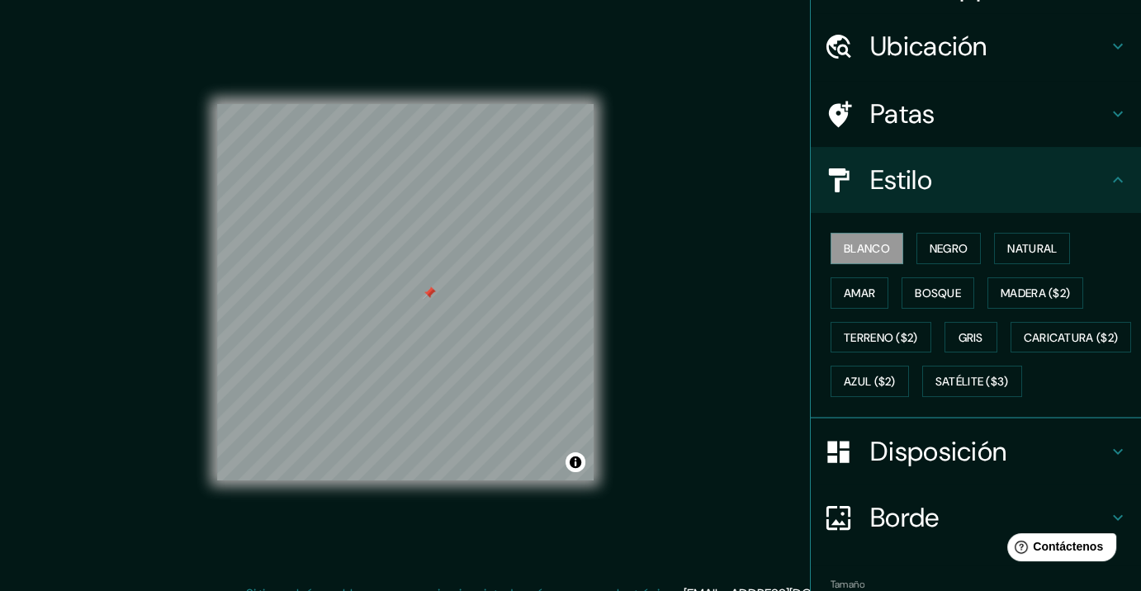
click at [984, 242] on div "Blanco Negro Natural Amar Bosque Madera ($2) Terreno ($2) Gris Caricatura ($2) …" at bounding box center [982, 314] width 317 height 177
click at [1007, 242] on font "Natural" at bounding box center [1032, 248] width 50 height 15
click at [867, 251] on font "Blanco" at bounding box center [867, 248] width 46 height 15
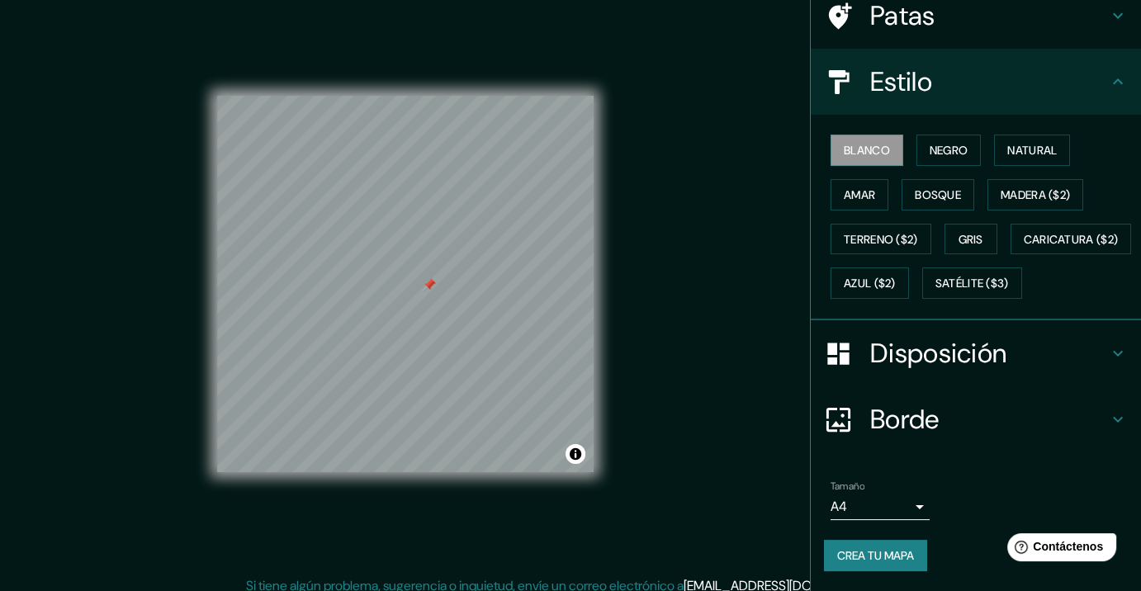
scroll to position [20, 0]
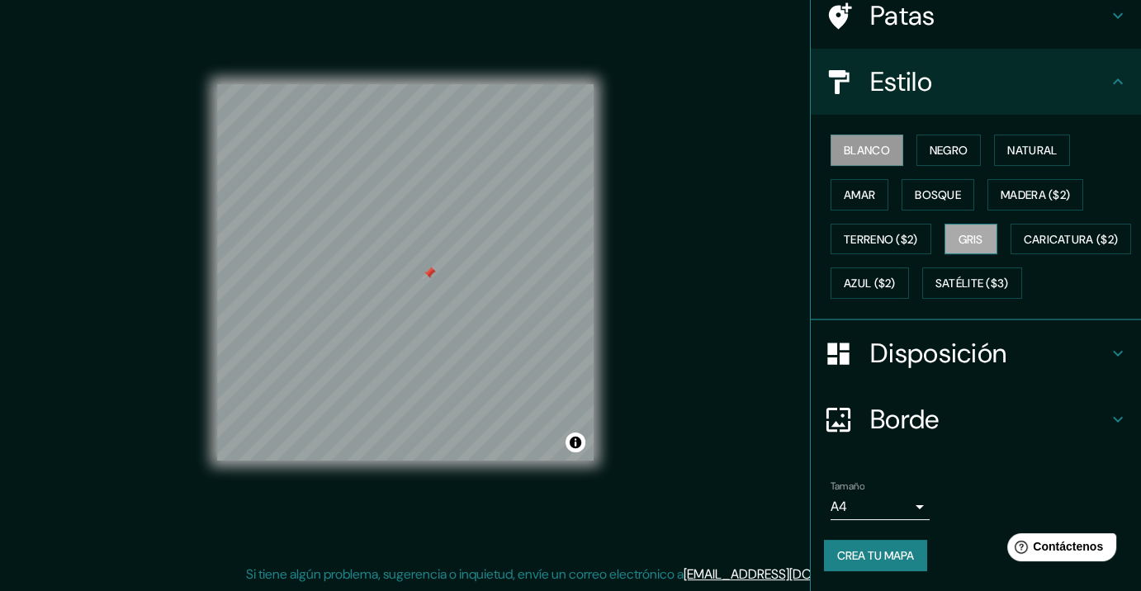
click at [970, 232] on font "Gris" at bounding box center [970, 239] width 25 height 15
drag, startPoint x: 866, startPoint y: 113, endPoint x: 880, endPoint y: 149, distance: 38.2
click at [867, 143] on font "Blanco" at bounding box center [867, 150] width 46 height 15
click at [872, 558] on font "Crea tu mapa" at bounding box center [875, 555] width 77 height 15
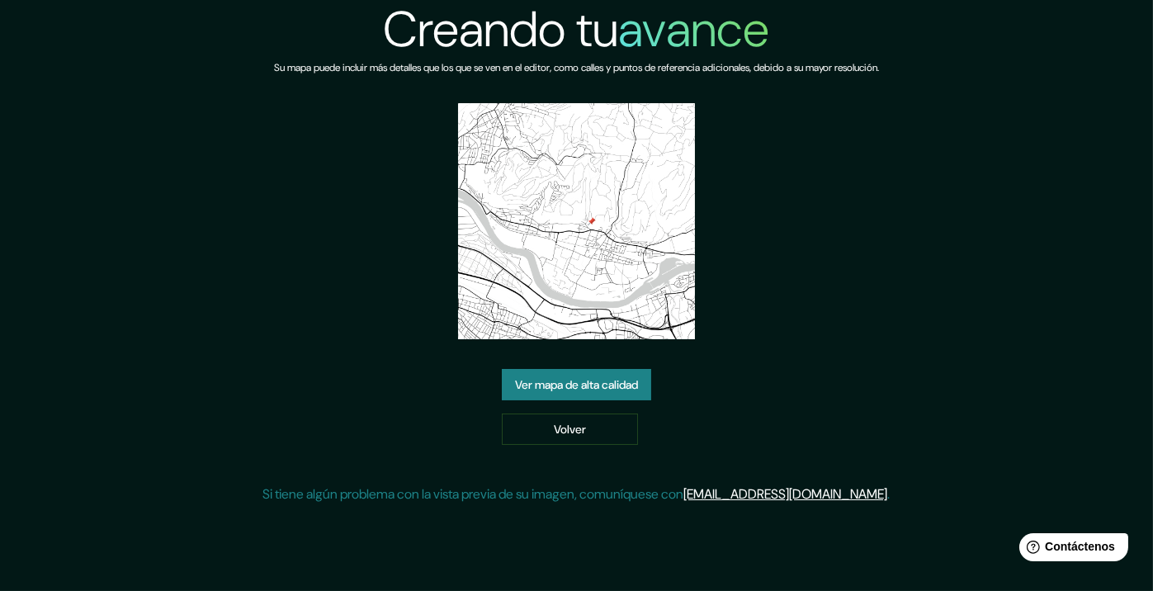
click at [565, 376] on font "Ver mapa de alta calidad" at bounding box center [576, 384] width 123 height 21
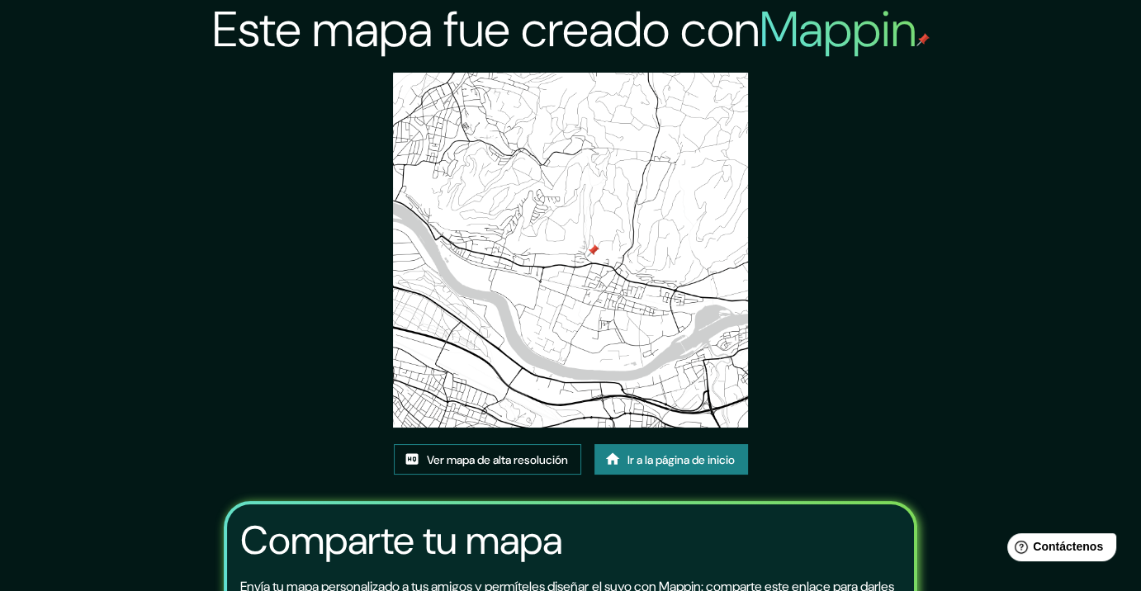
click at [510, 462] on font "Ver mapa de alta resolución" at bounding box center [497, 459] width 141 height 15
click at [638, 487] on div "Ver mapa de alta resolución Ir a la página de inicio" at bounding box center [571, 466] width 354 height 45
click at [645, 451] on font "Ir a la página de inicio" at bounding box center [680, 459] width 107 height 21
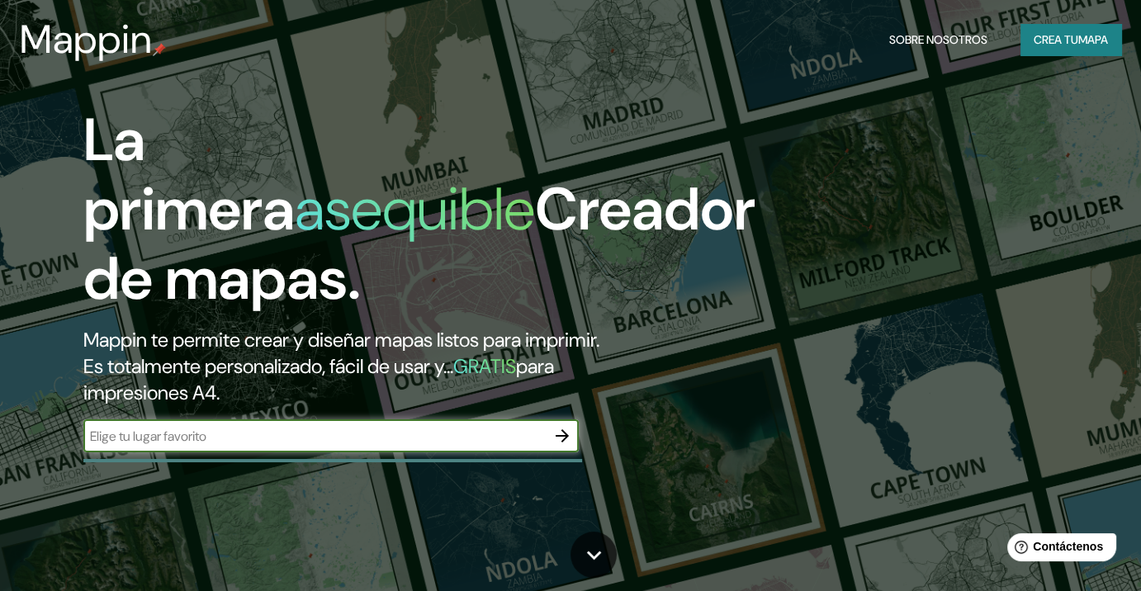
click at [1056, 39] on font "Crea tu" at bounding box center [1055, 39] width 45 height 15
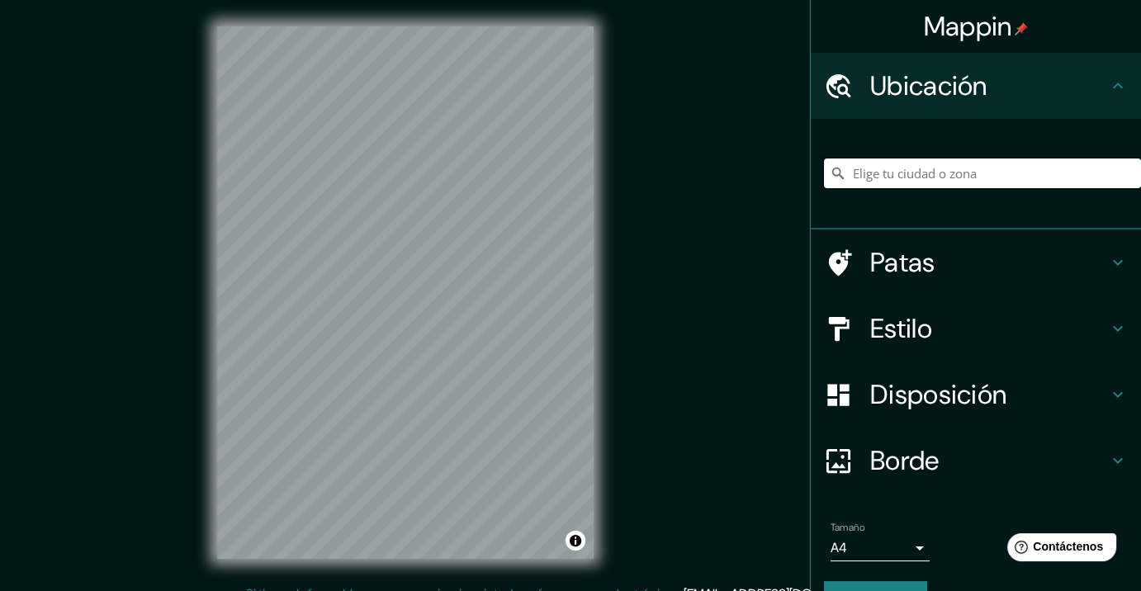
click at [889, 182] on input "Elige tu ciudad o zona" at bounding box center [982, 173] width 317 height 30
click at [886, 174] on input "Elige tu ciudad o zona" at bounding box center [982, 173] width 317 height 30
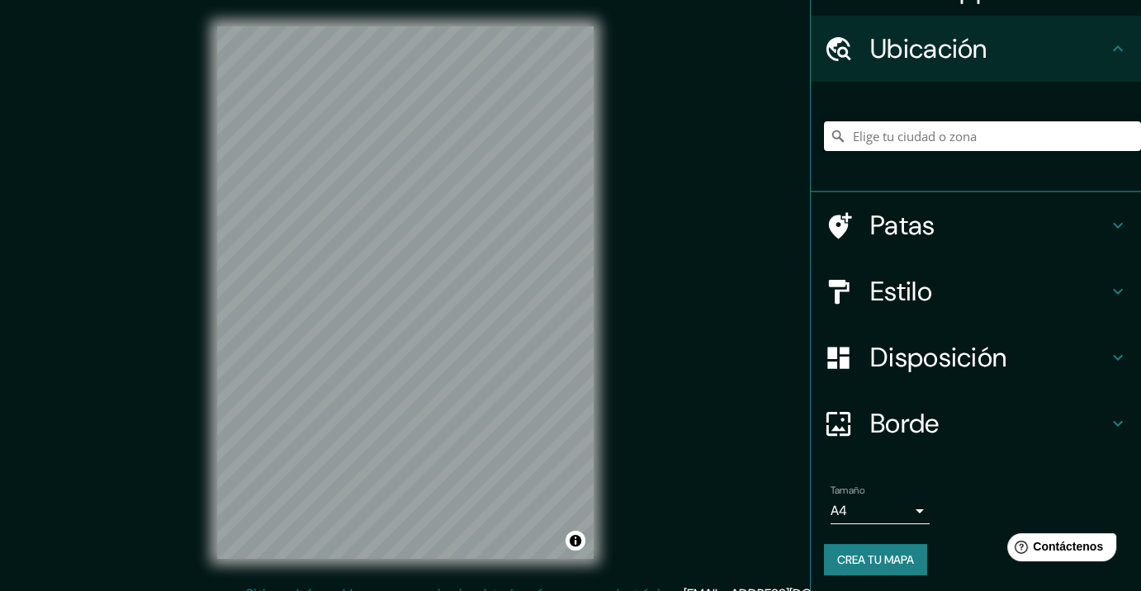
scroll to position [40, 0]
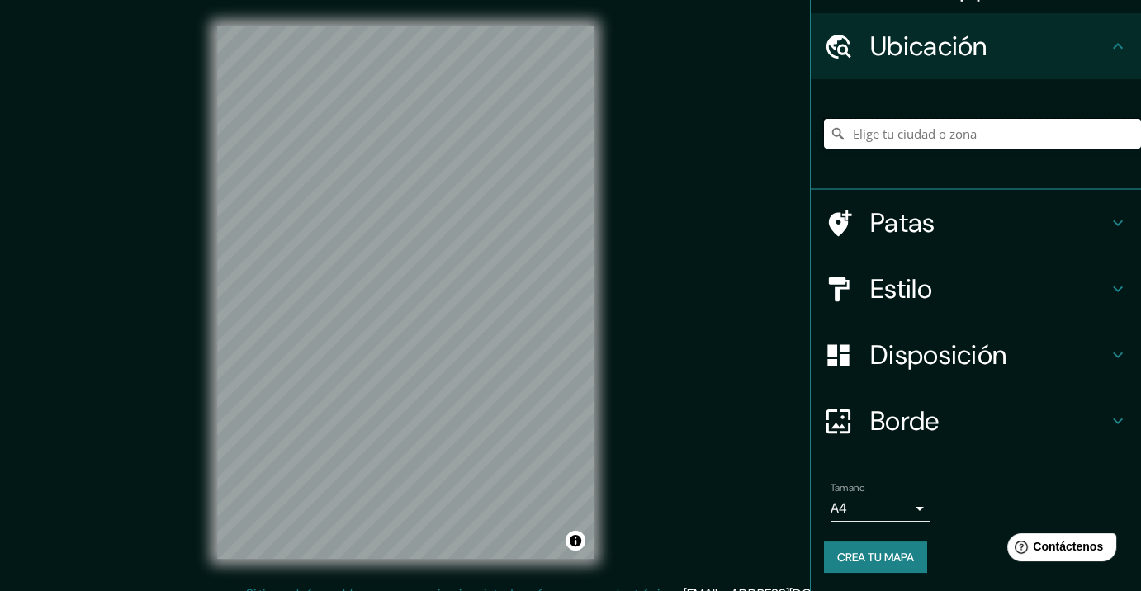
click at [904, 129] on input "Elige tu ciudad o zona" at bounding box center [982, 134] width 317 height 30
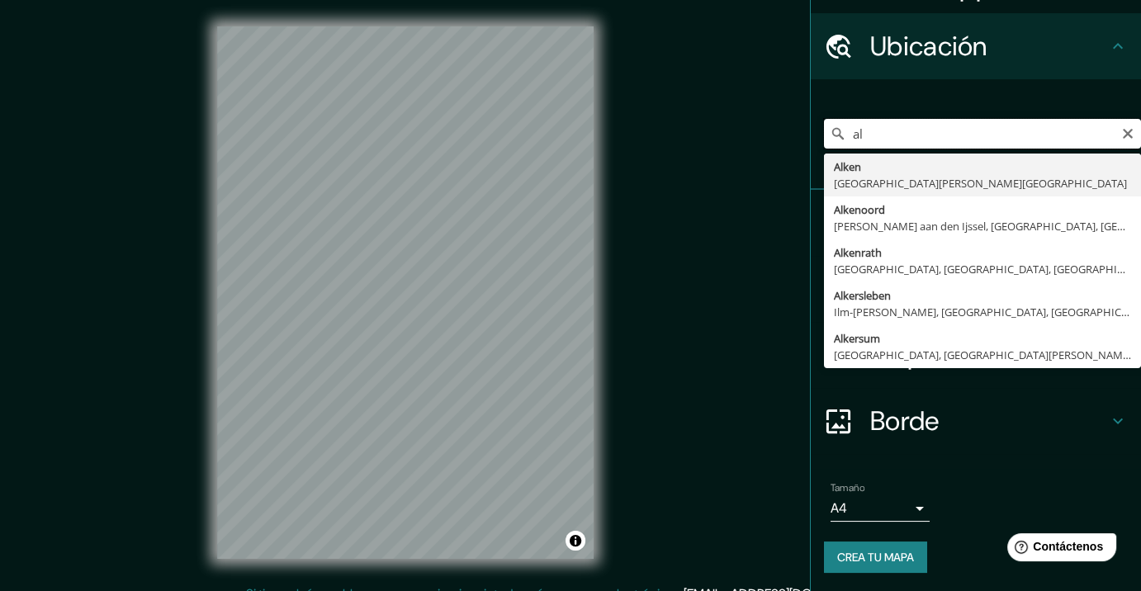
type input "a"
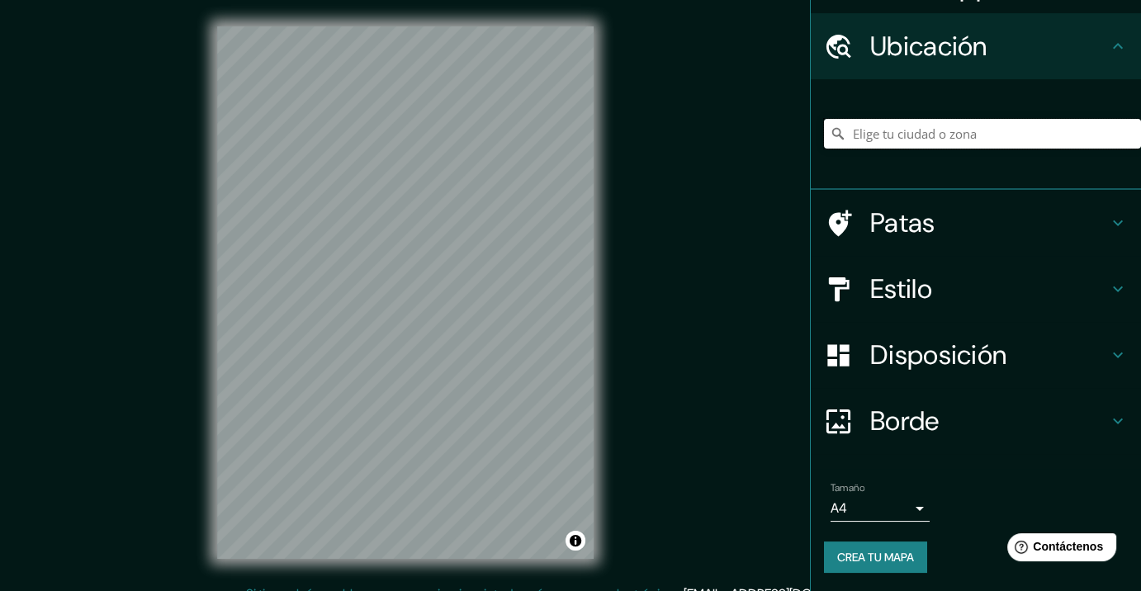
paste input "Grenzach-Wyhlen, Alemania"
click at [927, 289] on h4 "Estilo" at bounding box center [989, 288] width 238 height 33
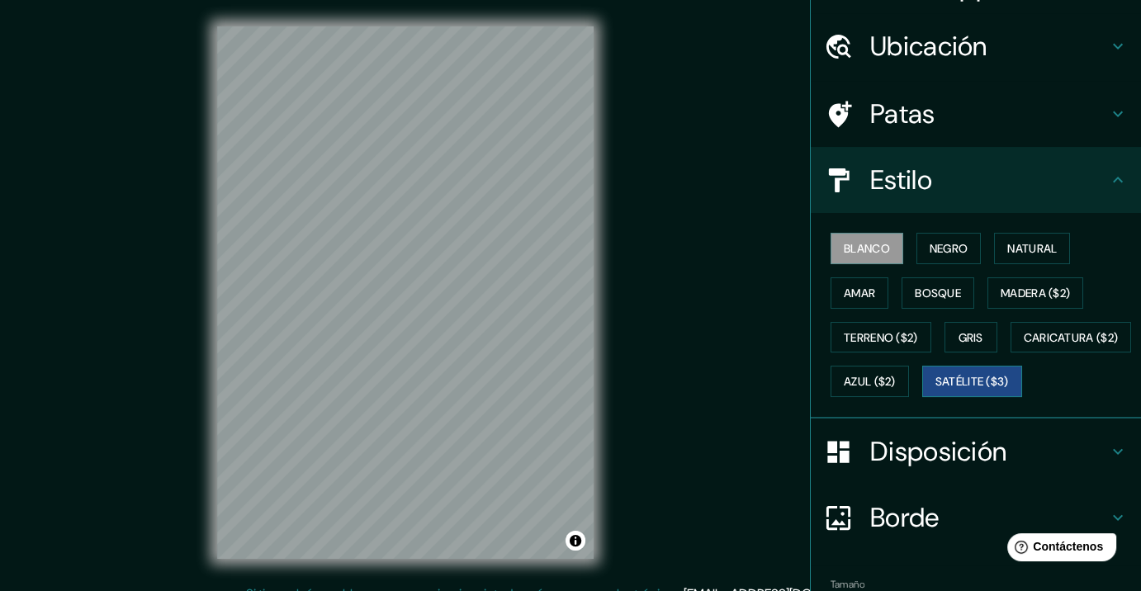
click at [935, 392] on font "Satélite ($3)" at bounding box center [971, 381] width 73 height 21
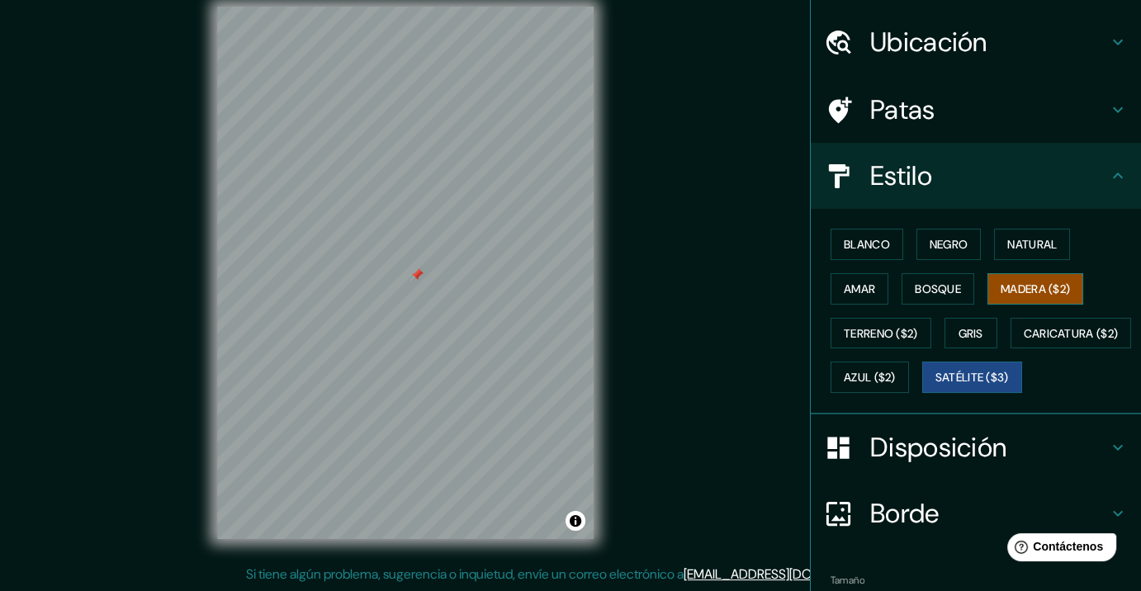
scroll to position [0, 0]
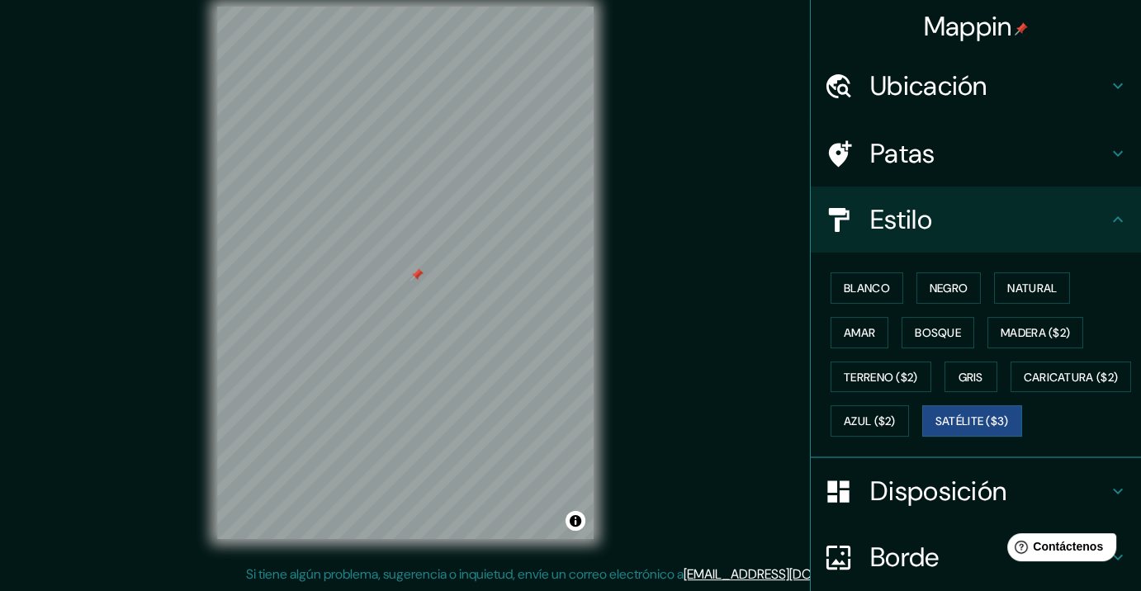
click at [876, 304] on div "Blanco Negro Natural Amar Bosque Madera ($2) Terreno ($2) Gris Caricatura ($2) …" at bounding box center [982, 354] width 317 height 177
click at [856, 286] on font "Blanco" at bounding box center [867, 288] width 46 height 15
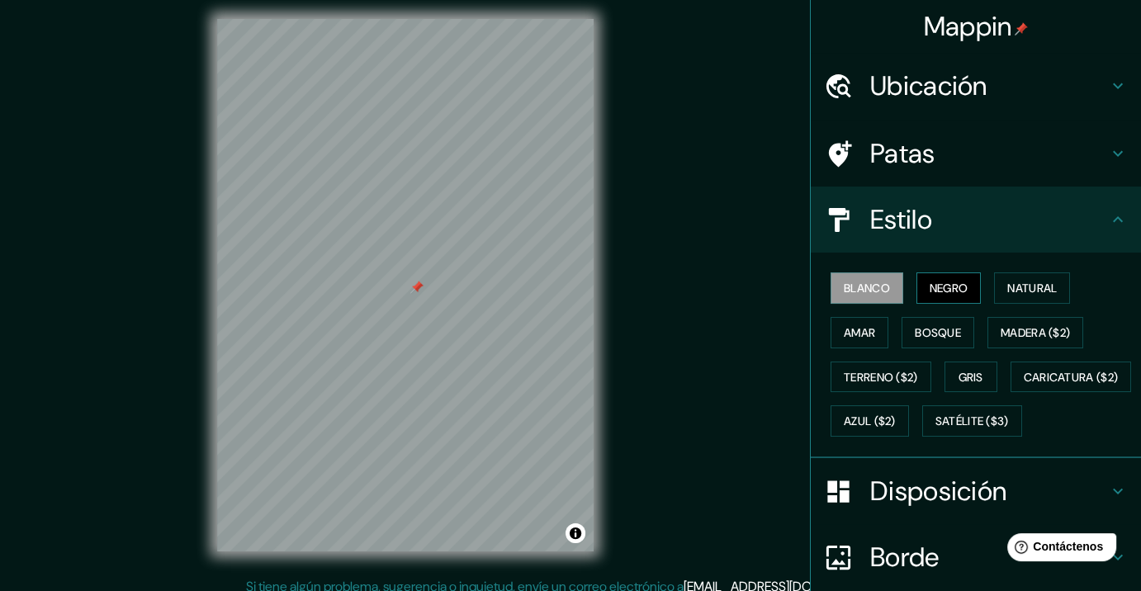
scroll to position [20, 0]
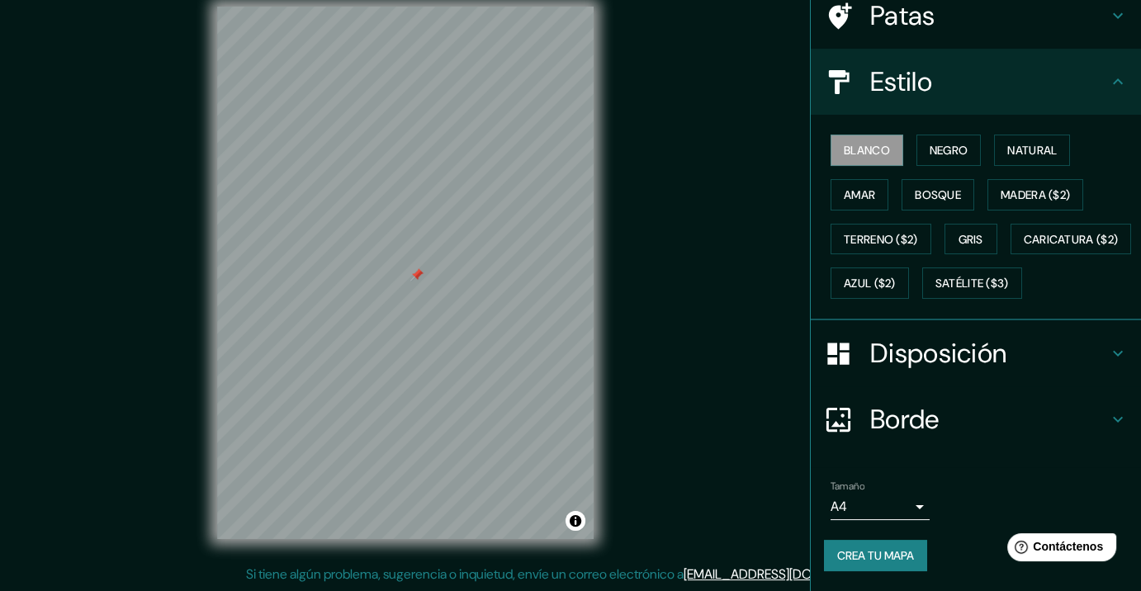
click at [915, 421] on font "Borde" at bounding box center [904, 419] width 69 height 35
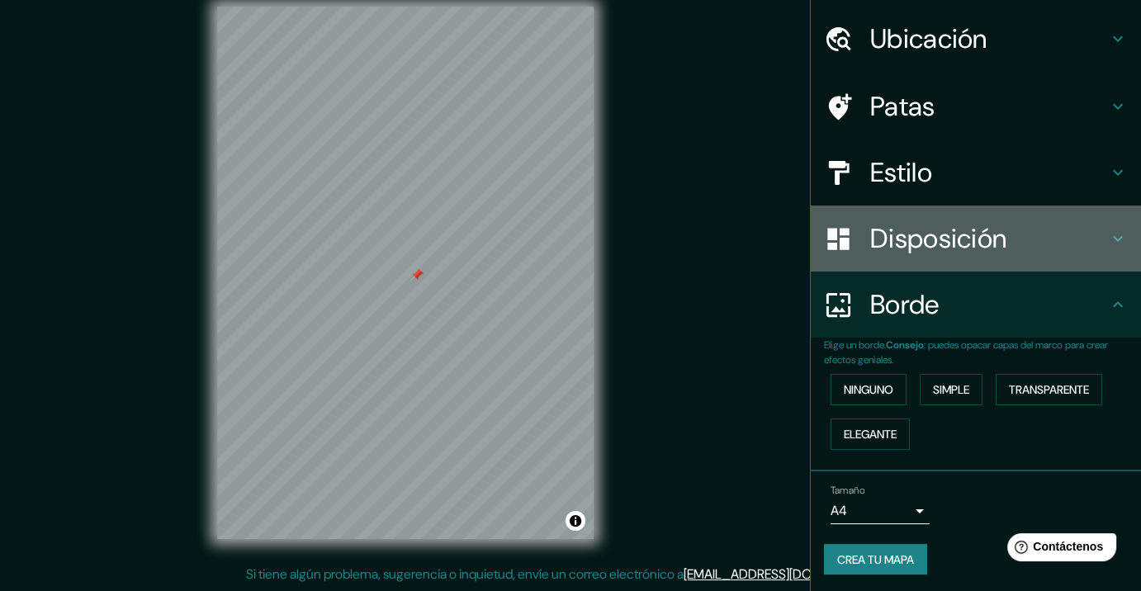
click at [949, 263] on div "Disposición" at bounding box center [976, 239] width 330 height 66
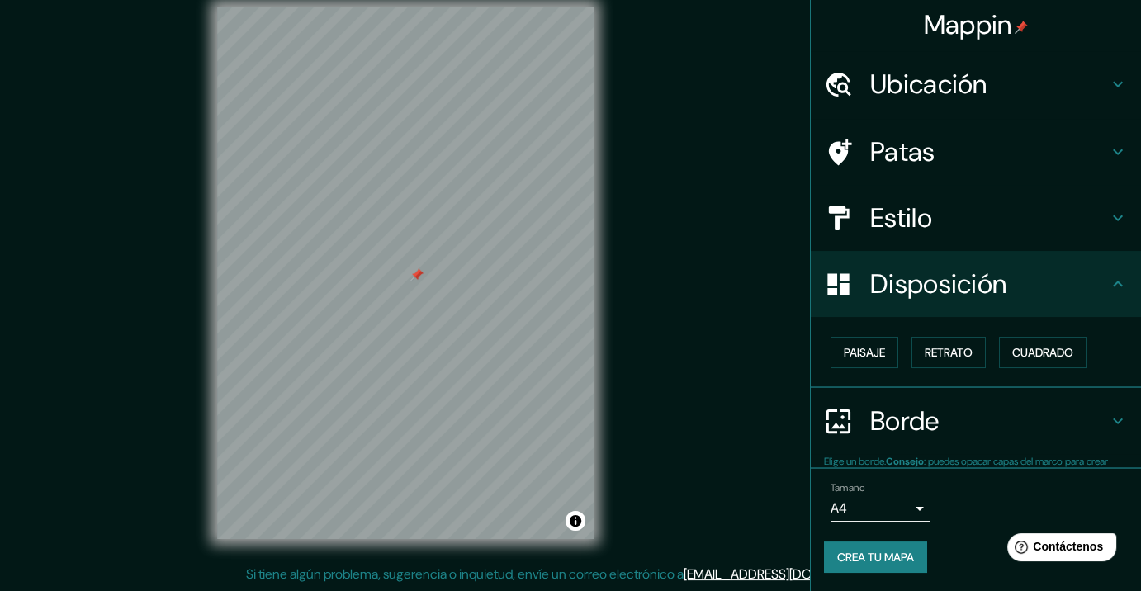
scroll to position [2, 0]
click at [1033, 352] on font "Cuadrado" at bounding box center [1042, 352] width 61 height 15
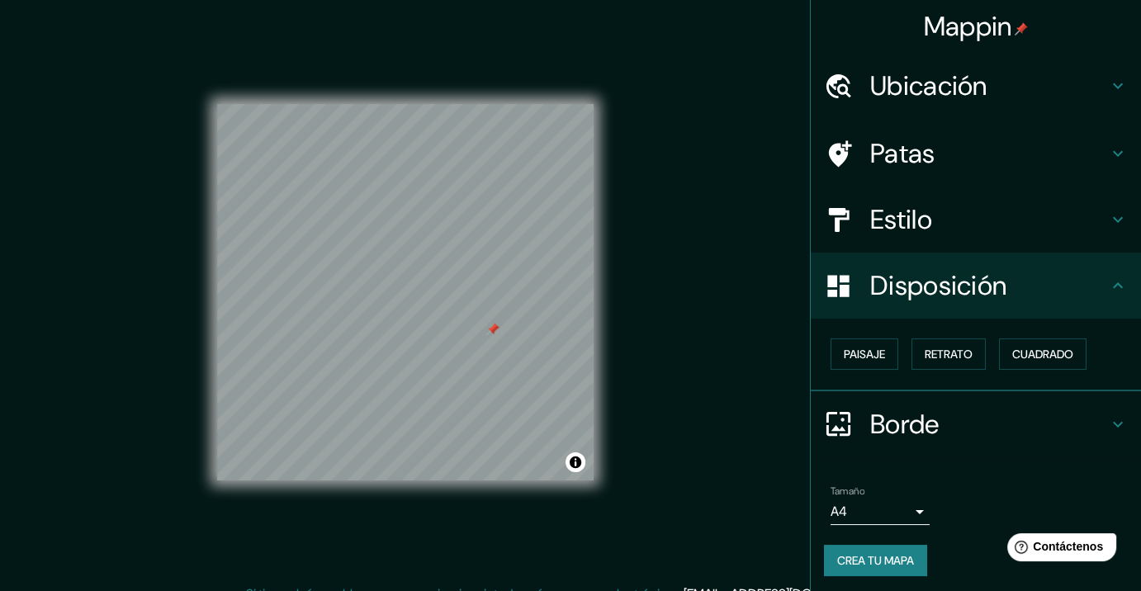
scroll to position [0, 0]
click at [929, 106] on div "Ubicación" at bounding box center [976, 86] width 330 height 66
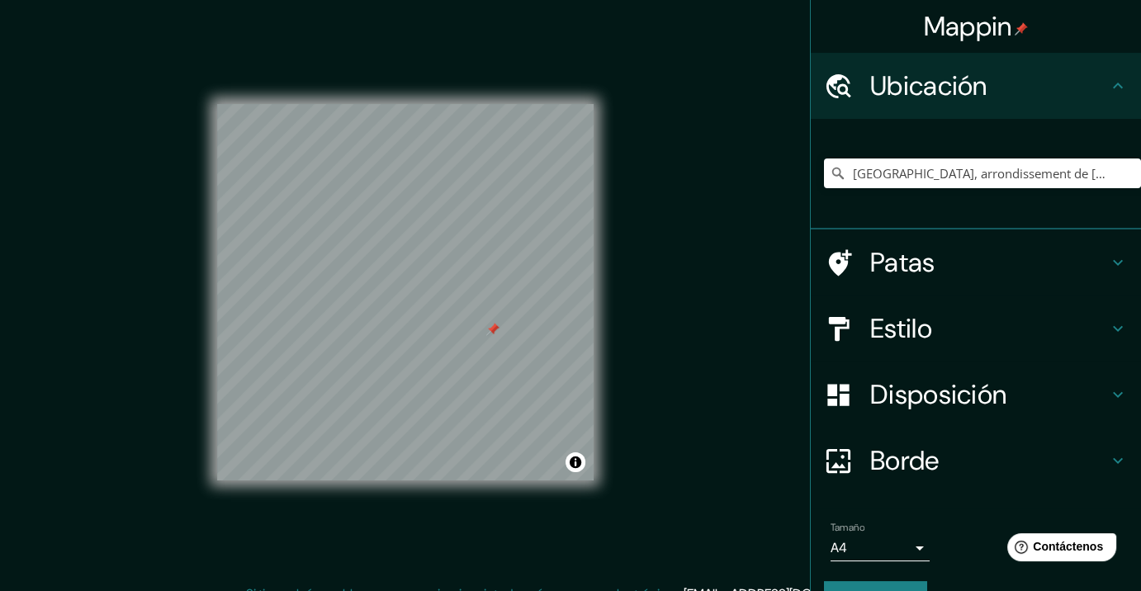
click at [959, 151] on div "Grenzach-Wyhlen, arrondissement de Lörrach, Baden-Wurtemberg, Alemania Grenzach…" at bounding box center [982, 173] width 317 height 83
click at [960, 155] on div "Grenzach-Wyhlen, arrondissement de Lörrach, Baden-Wurtemberg, Alemania Grenzach…" at bounding box center [982, 173] width 317 height 83
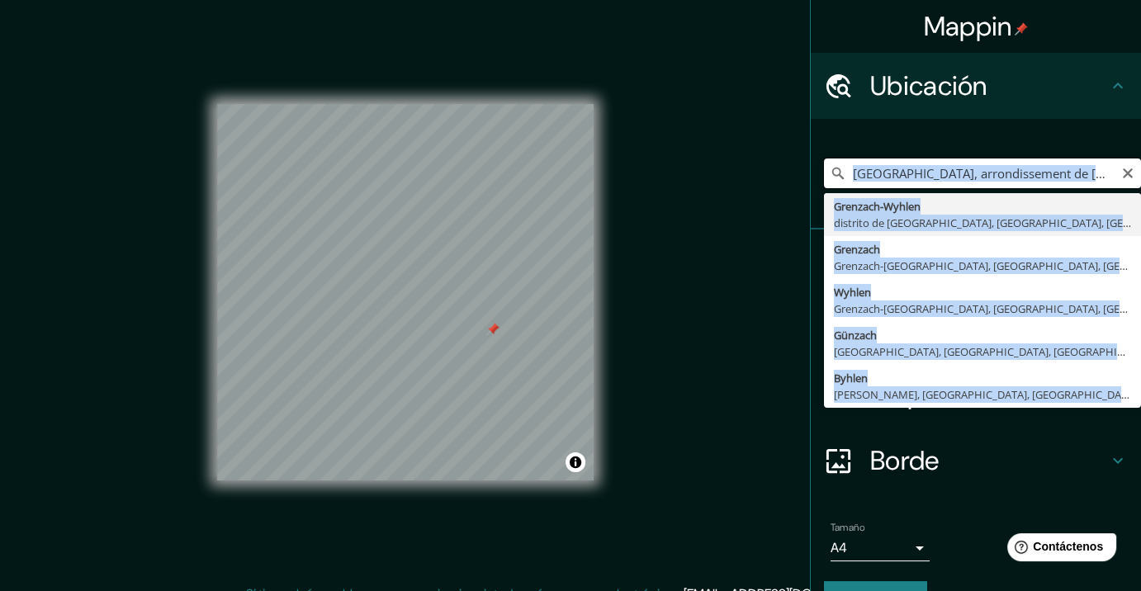
click at [955, 166] on input "Grenzach-Wyhlen, arrondissement de Lörrach, Baden-Wurtemberg, Alemania" at bounding box center [982, 173] width 317 height 30
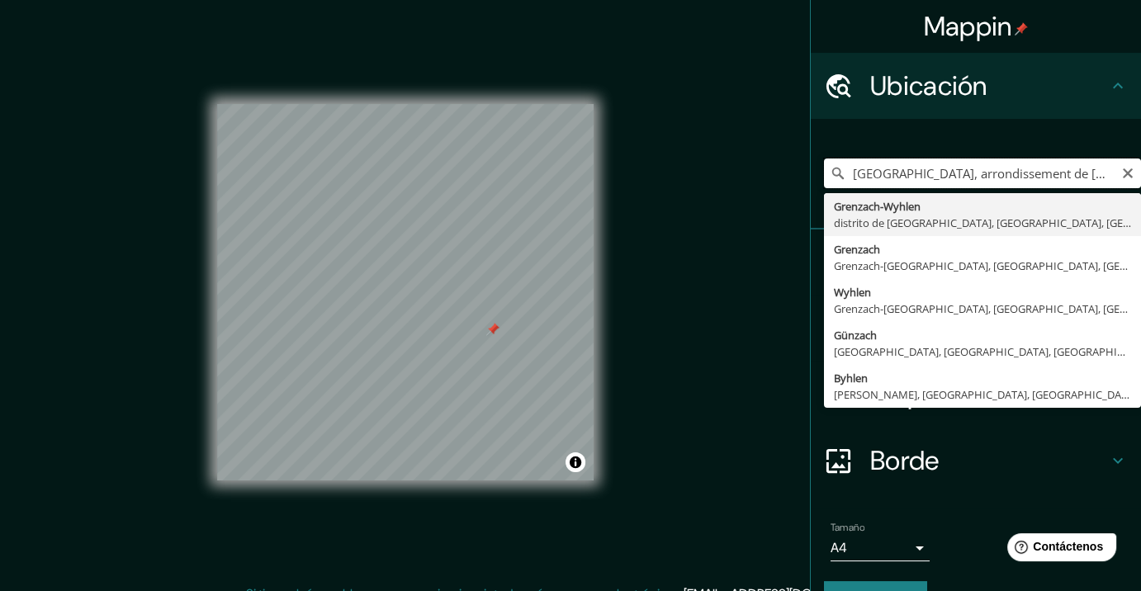
click at [955, 166] on input "Grenzach-Wyhlen, arrondissement de Lörrach, Baden-Wurtemberg, Alemania" at bounding box center [982, 173] width 317 height 30
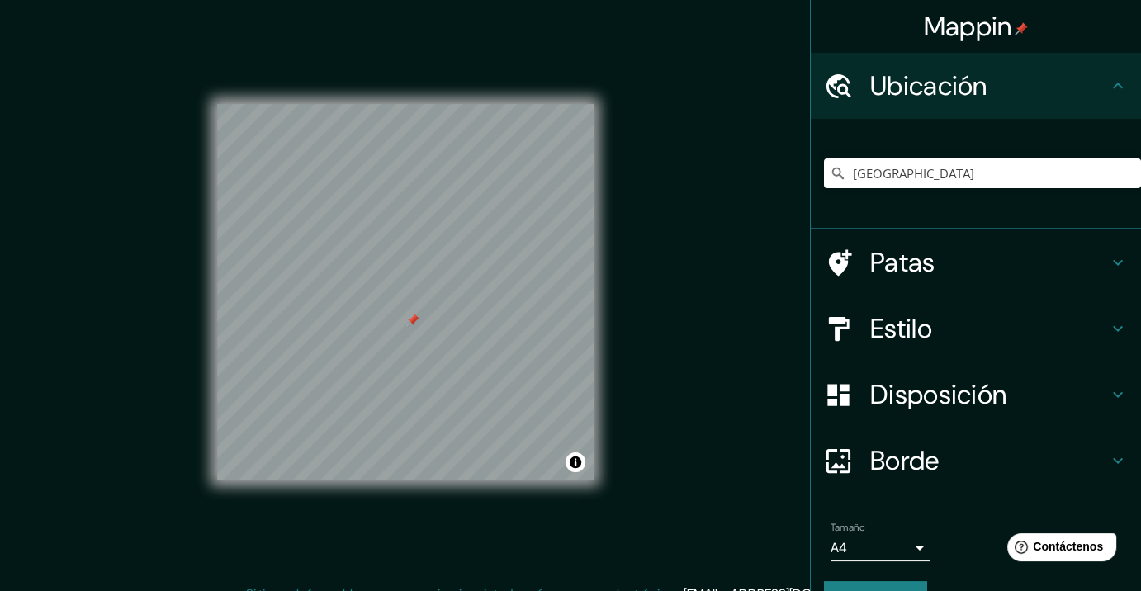
click at [898, 453] on font "Borde" at bounding box center [904, 460] width 69 height 35
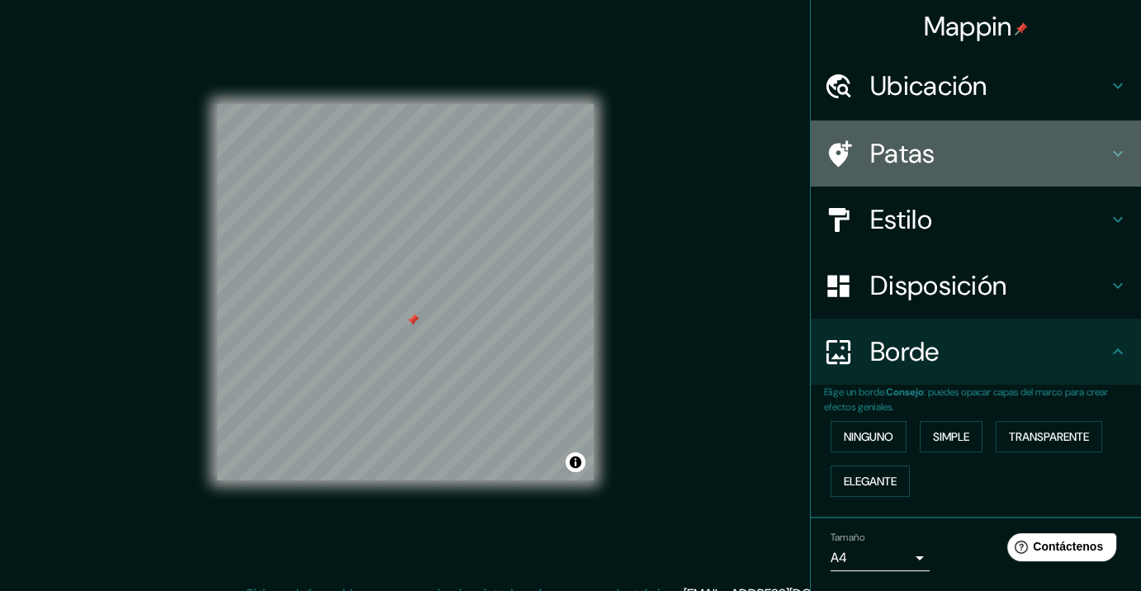
click at [902, 174] on div "Patas" at bounding box center [976, 154] width 330 height 66
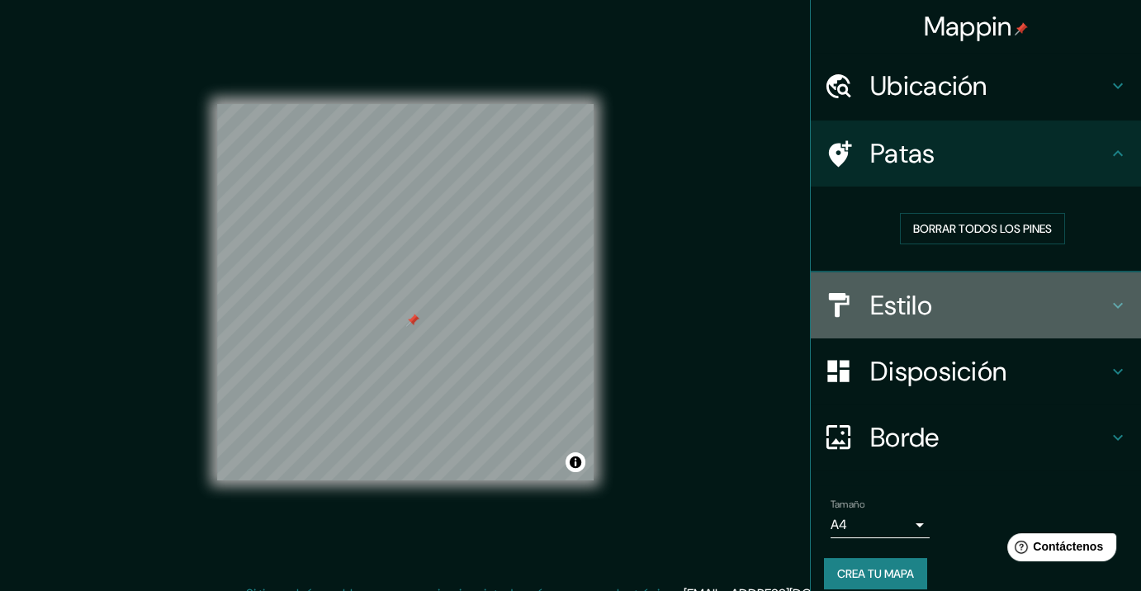
click at [929, 295] on h4 "Estilo" at bounding box center [989, 305] width 238 height 33
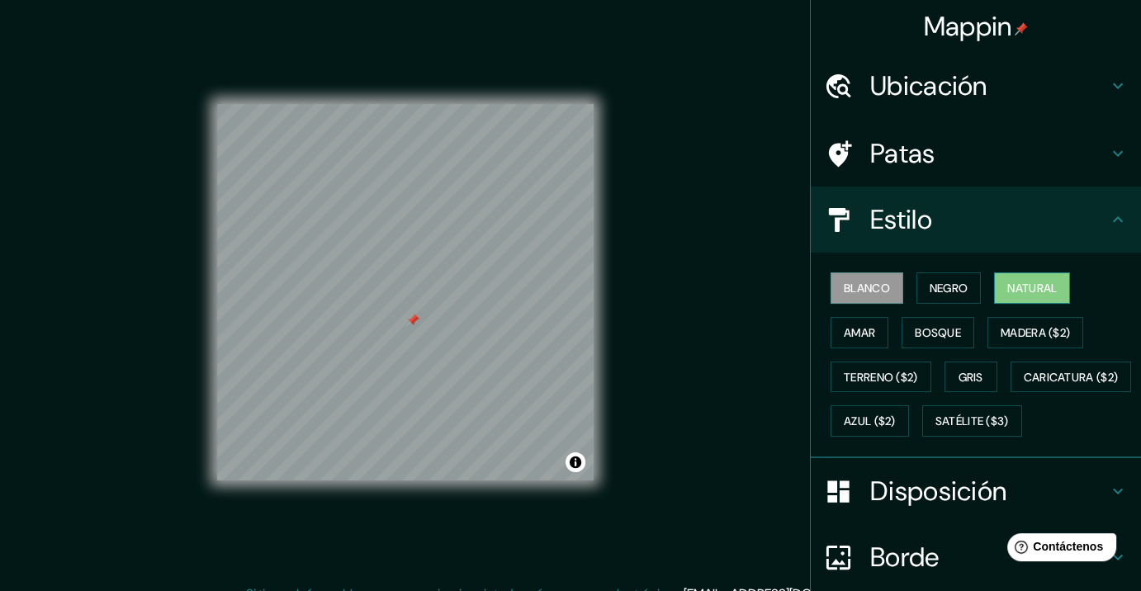
click at [1020, 286] on font "Natural" at bounding box center [1032, 288] width 50 height 15
drag, startPoint x: 400, startPoint y: 324, endPoint x: 458, endPoint y: 312, distance: 59.1
click at [415, 313] on div at bounding box center [408, 319] width 13 height 13
drag, startPoint x: 410, startPoint y: 368, endPoint x: 404, endPoint y: 357, distance: 13.3
click at [407, 357] on div at bounding box center [413, 363] width 13 height 13
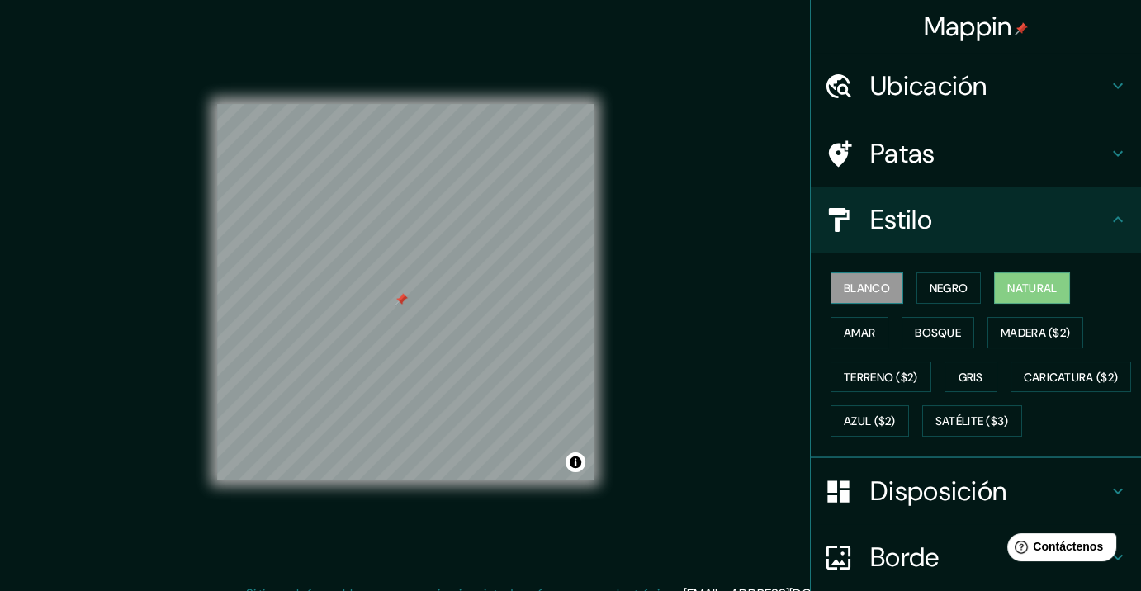
click at [853, 287] on font "Blanco" at bounding box center [867, 288] width 46 height 15
click at [958, 290] on button "Negro" at bounding box center [948, 287] width 65 height 31
click at [844, 295] on font "Blanco" at bounding box center [867, 287] width 46 height 21
click at [1034, 289] on font "Natural" at bounding box center [1032, 288] width 50 height 15
click at [924, 97] on font "Ubicación" at bounding box center [928, 86] width 117 height 35
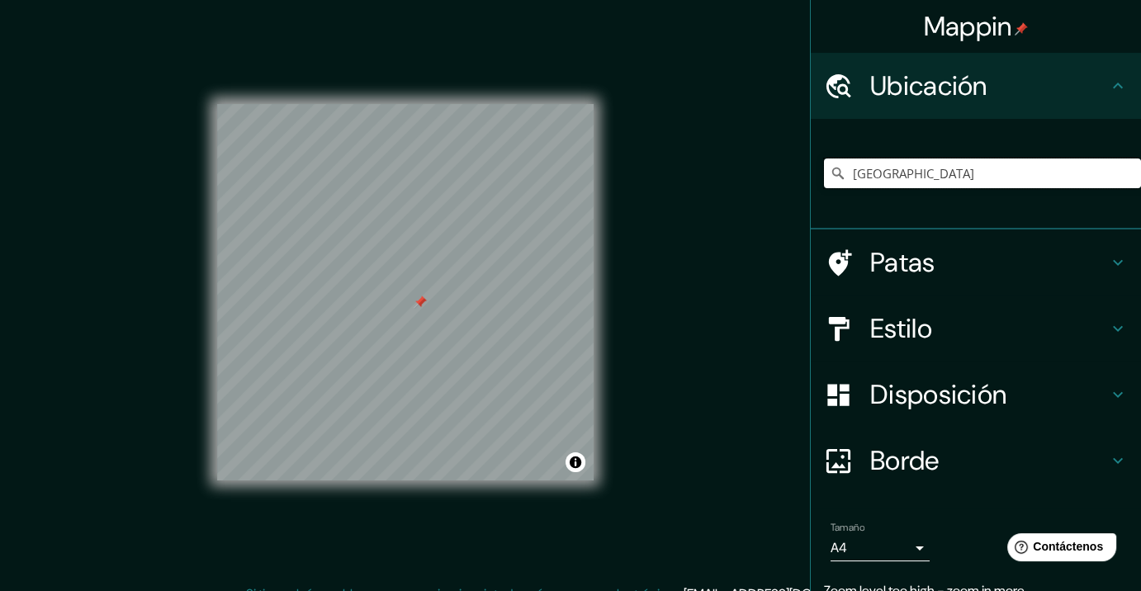
click at [950, 173] on input "Alemania" at bounding box center [982, 173] width 317 height 30
click at [950, 172] on input "Alemania" at bounding box center [982, 173] width 317 height 30
paste input "Wurtemberg"
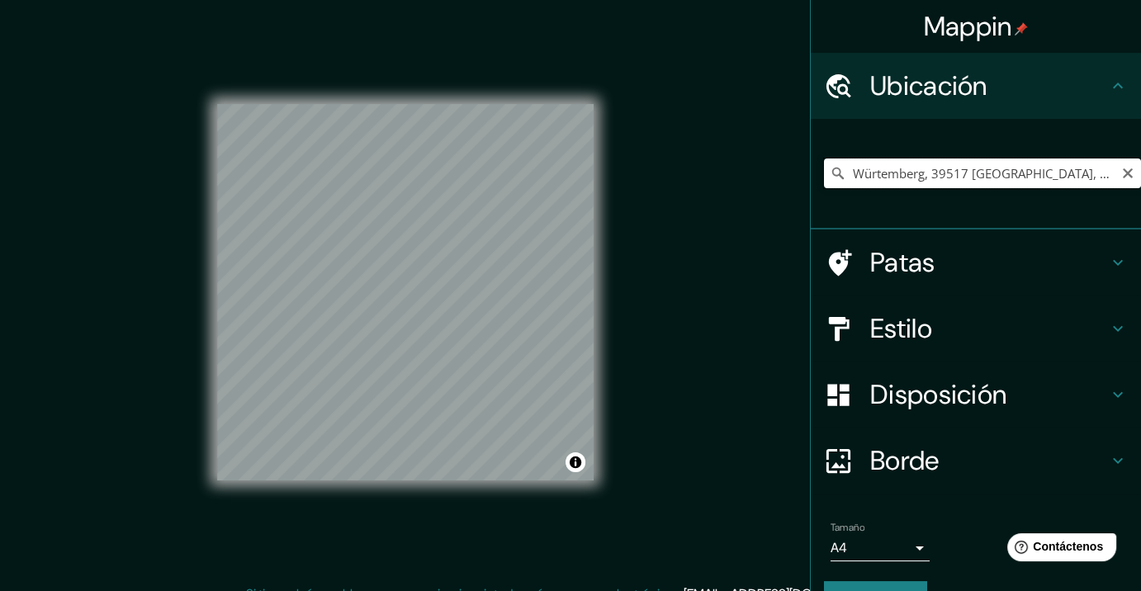
click at [902, 170] on input "Würtemberg, 39517 Tangerhütte, Alemania" at bounding box center [982, 173] width 317 height 30
paste input "urtemberg"
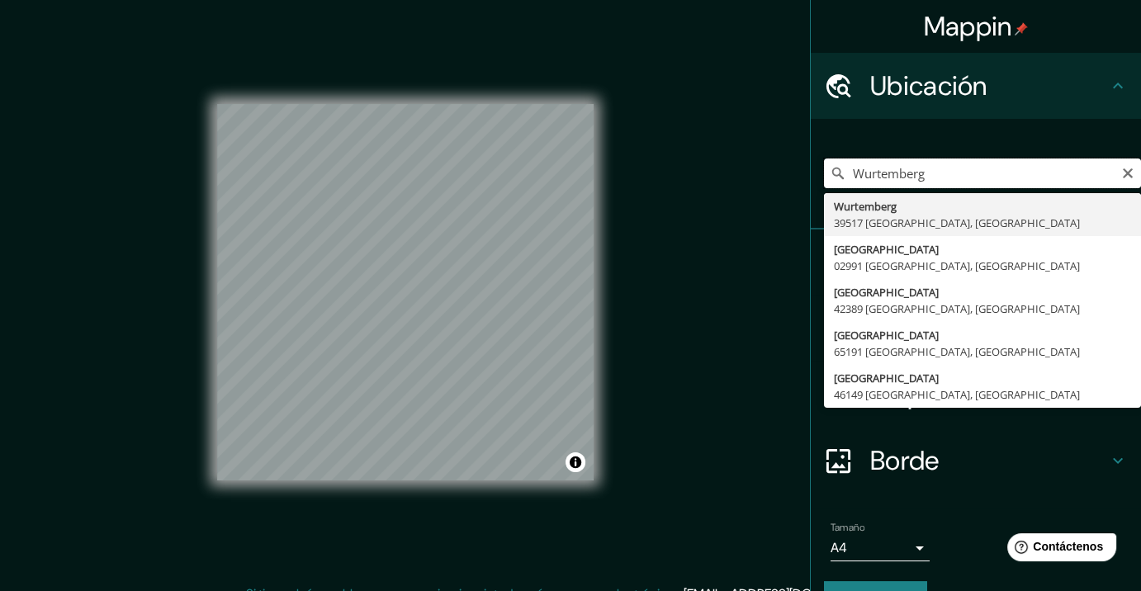
click at [971, 172] on input "Wurtemberg" at bounding box center [982, 173] width 317 height 30
click at [971, 173] on input "Wurtemberg" at bounding box center [982, 173] width 317 height 30
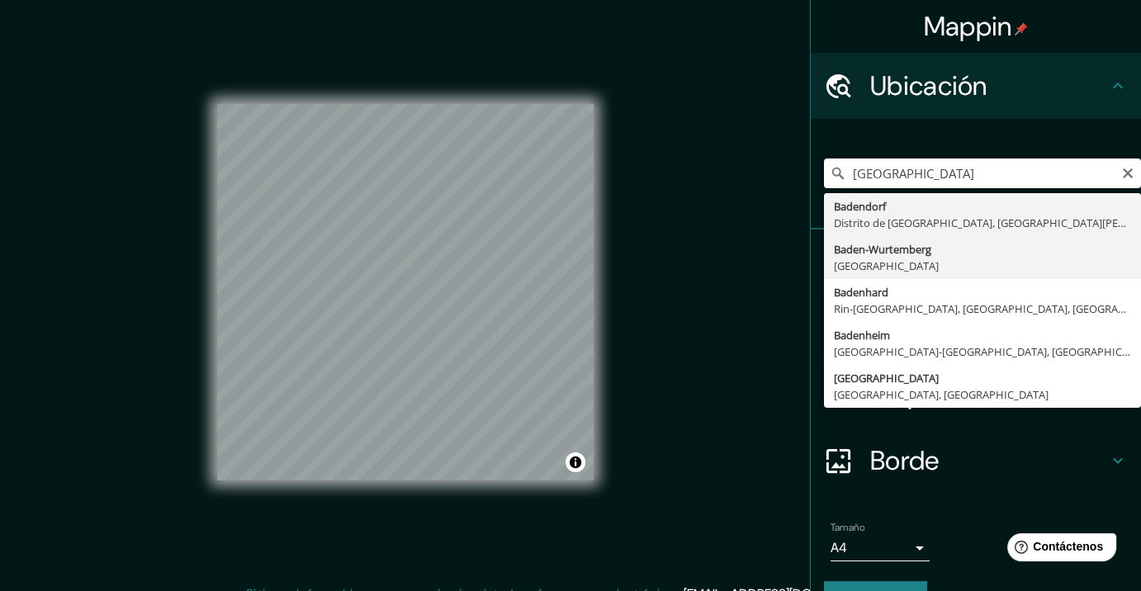
type input "Baden-Wurtemberg, Alemania"
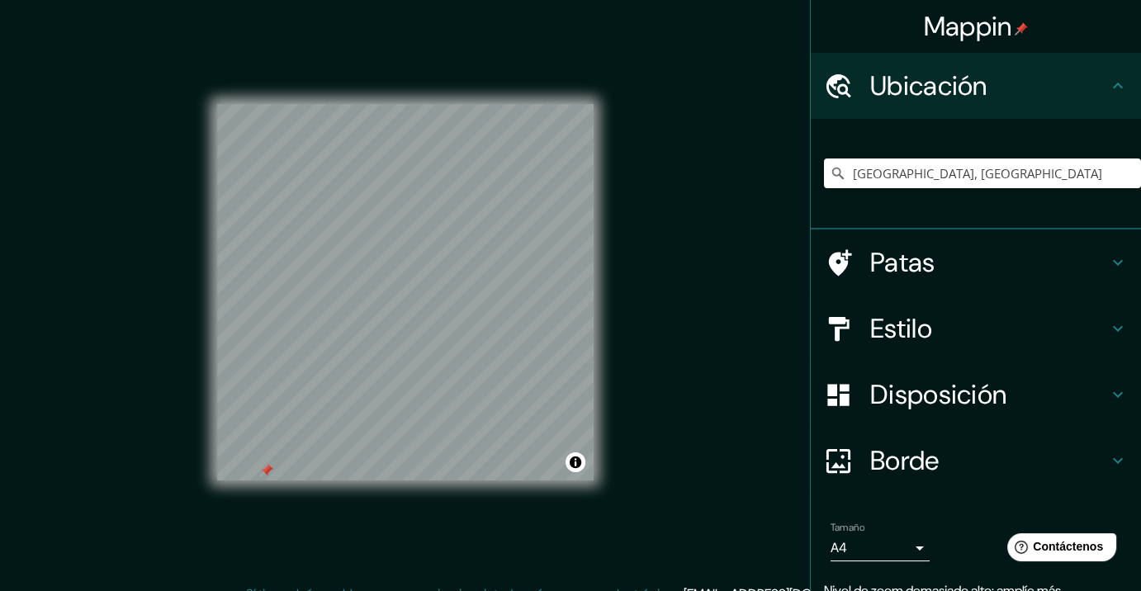
click at [931, 381] on font "Disposición" at bounding box center [938, 394] width 136 height 35
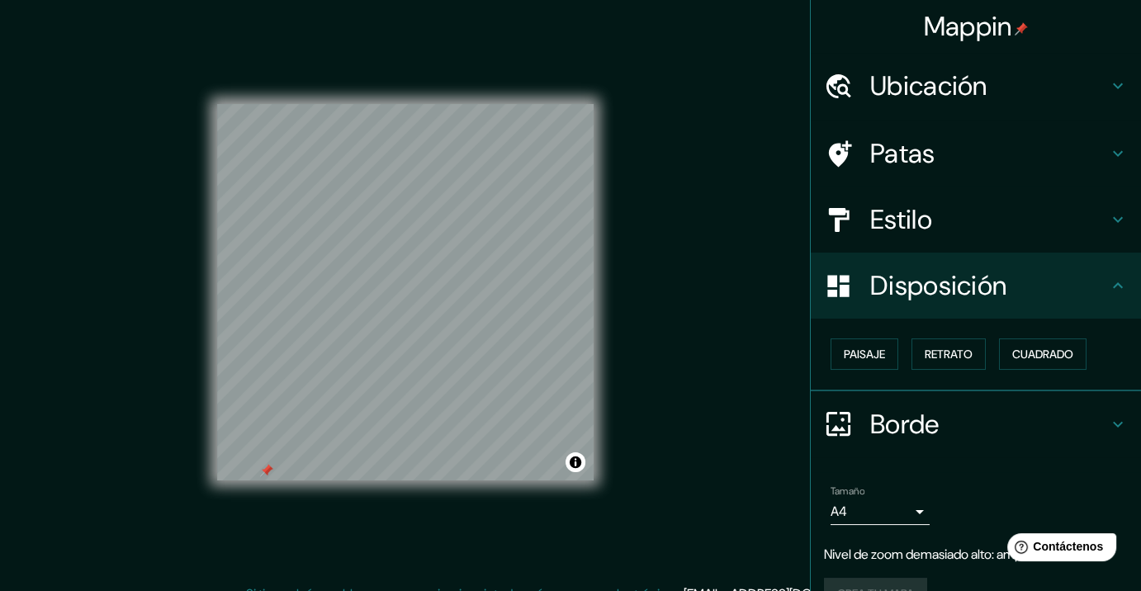
click at [939, 222] on h4 "Estilo" at bounding box center [989, 219] width 238 height 33
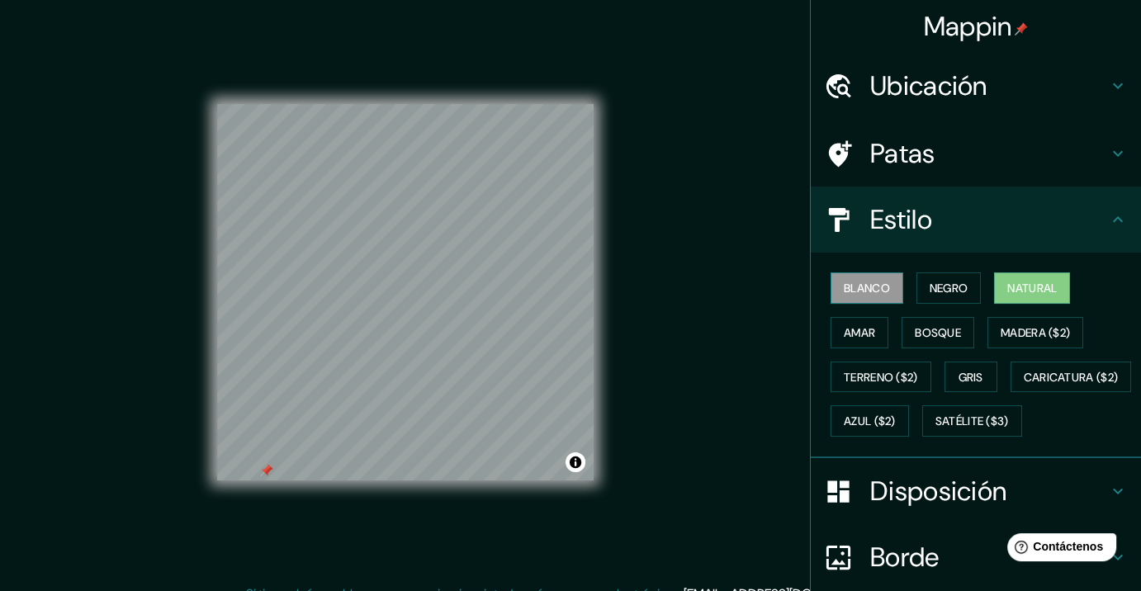
click at [846, 286] on font "Blanco" at bounding box center [867, 288] width 46 height 15
click at [1015, 283] on font "Natural" at bounding box center [1032, 288] width 50 height 15
click at [880, 291] on button "Blanco" at bounding box center [866, 287] width 73 height 31
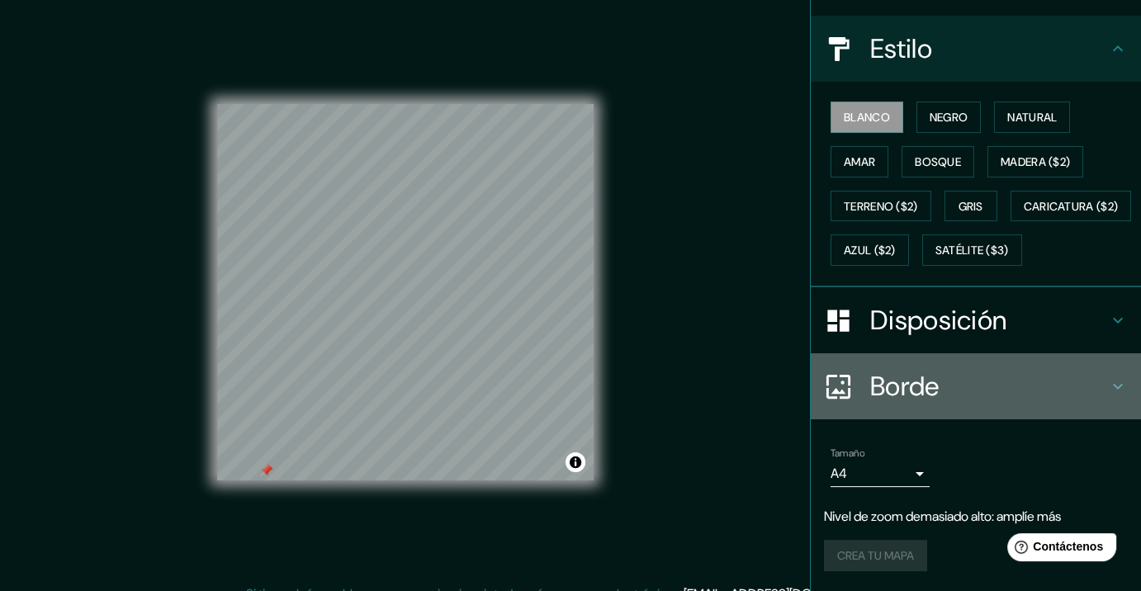
click at [899, 396] on font "Borde" at bounding box center [904, 386] width 69 height 35
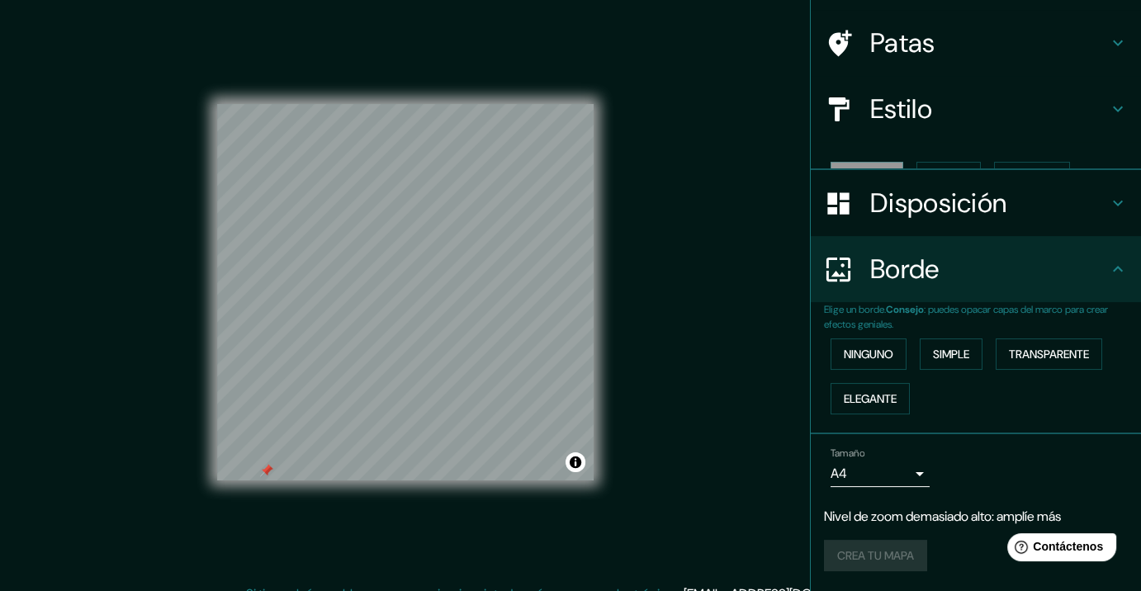
scroll to position [80, 0]
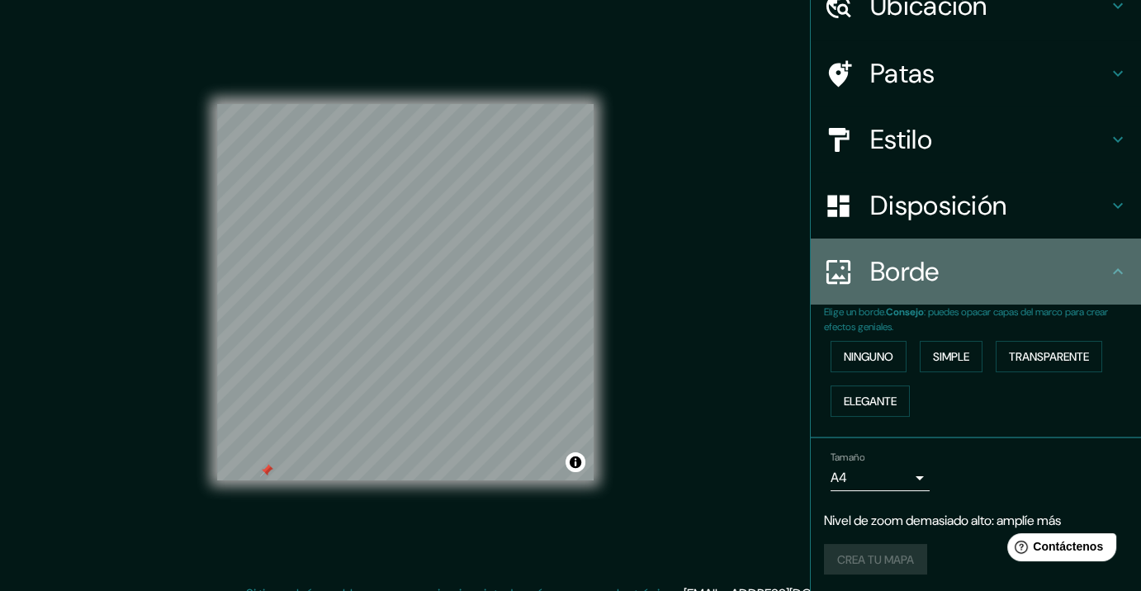
click at [919, 290] on div "Borde" at bounding box center [976, 272] width 330 height 66
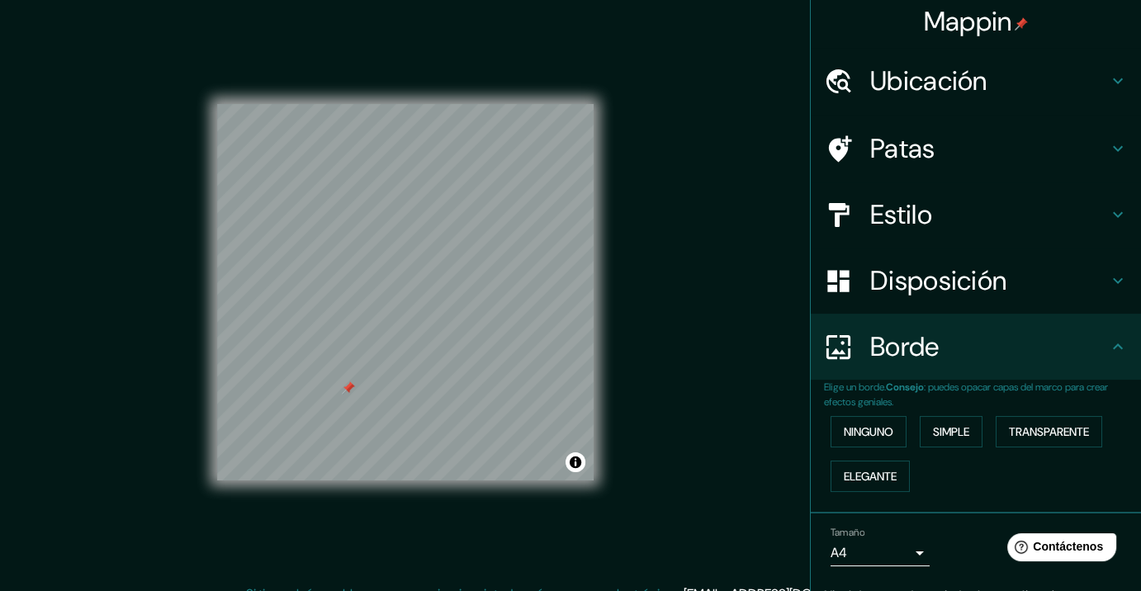
scroll to position [0, 0]
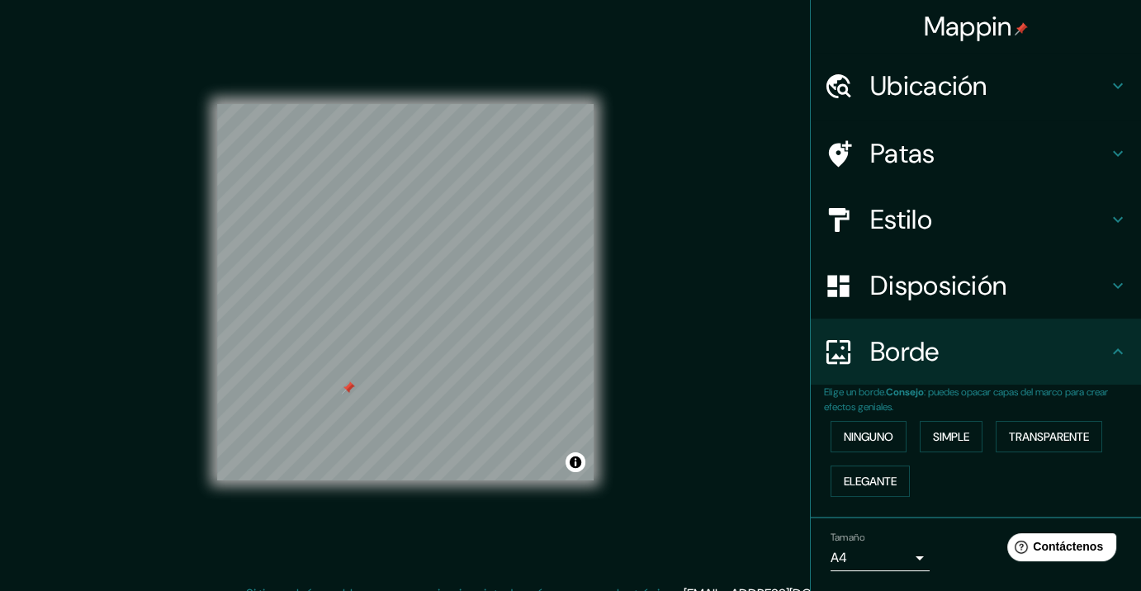
click at [957, 99] on font "Ubicación" at bounding box center [928, 86] width 117 height 35
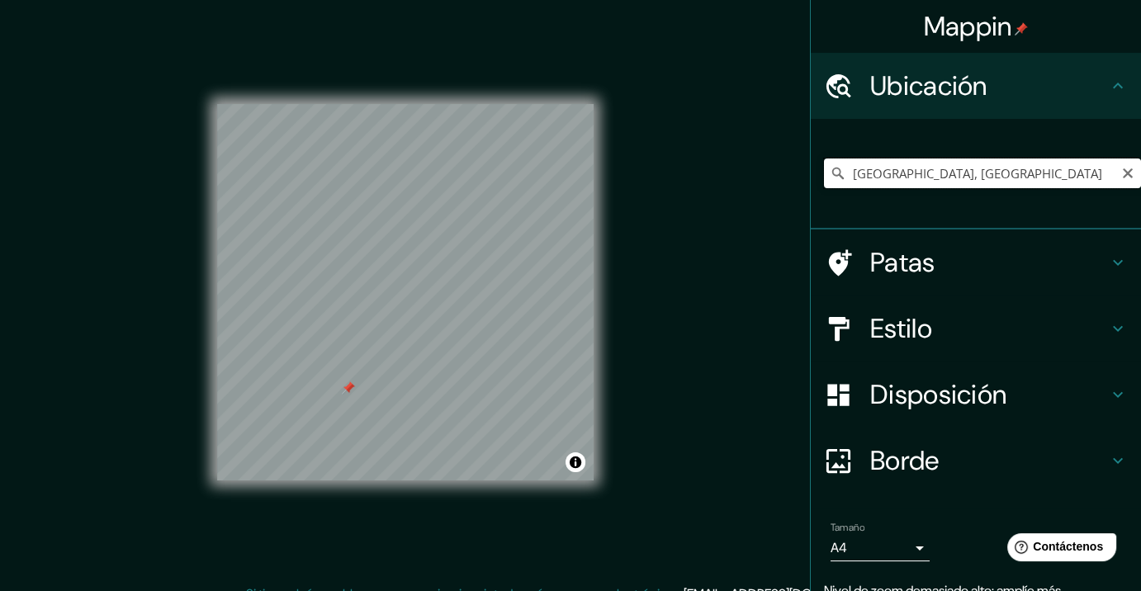
click at [990, 170] on input "Baden-Wurtemberg, Alemania" at bounding box center [982, 173] width 317 height 30
click at [1017, 169] on input "Baden-Wurtemberg, Alemania" at bounding box center [982, 173] width 317 height 30
drag, startPoint x: 1017, startPoint y: 169, endPoint x: 608, endPoint y: 163, distance: 408.6
click at [609, 162] on div "Mappin Ubicación Baden-Wurtemberg, Alemania Patas Estilo Disposición Borde Elig…" at bounding box center [570, 305] width 1141 height 611
paste input "Elige tu ciudad o zona"
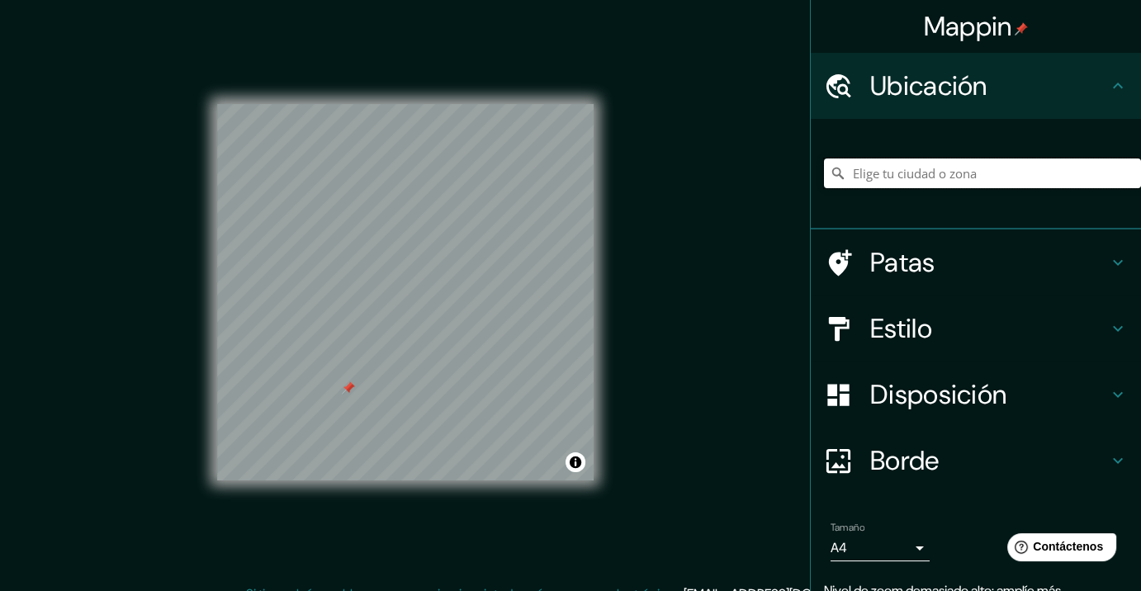
click at [984, 177] on input "Elige tu ciudad o zona" at bounding box center [982, 173] width 317 height 30
click at [909, 168] on input "Elige tu ciudad o zona" at bounding box center [982, 173] width 317 height 30
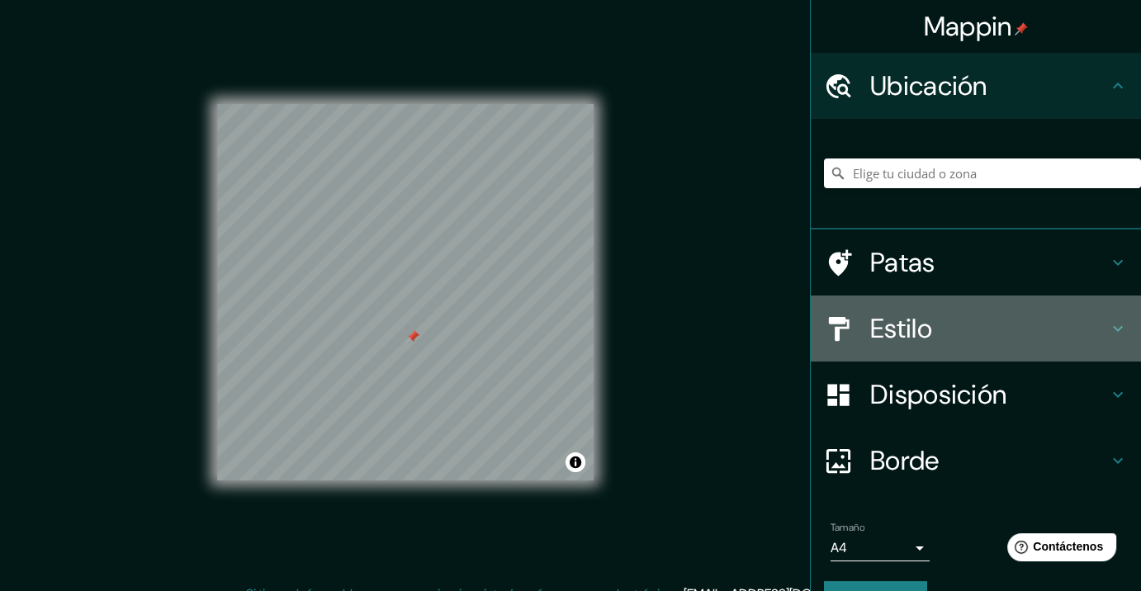
click at [919, 324] on font "Estilo" at bounding box center [901, 328] width 62 height 35
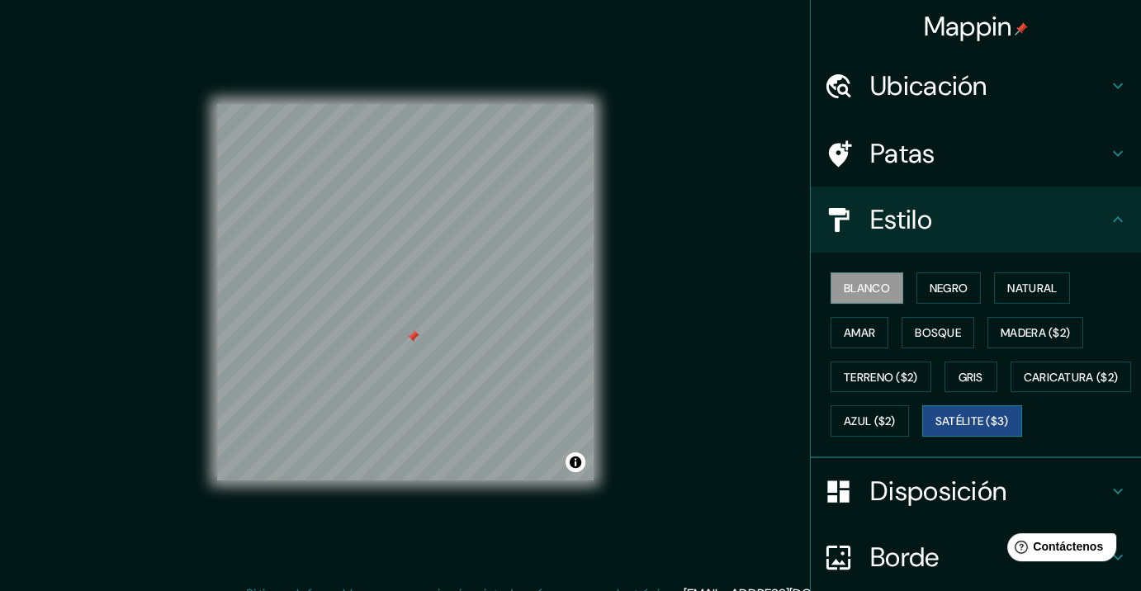
click at [935, 429] on font "Satélite ($3)" at bounding box center [971, 421] width 73 height 15
click at [844, 291] on font "Blanco" at bounding box center [867, 288] width 46 height 15
drag, startPoint x: 602, startPoint y: 419, endPoint x: 792, endPoint y: 364, distance: 197.7
click at [792, 364] on div "Mappin Ubicación Patas Estilo Blanco Negro Natural Amar Bosque Madera ($2) Terr…" at bounding box center [570, 305] width 1141 height 611
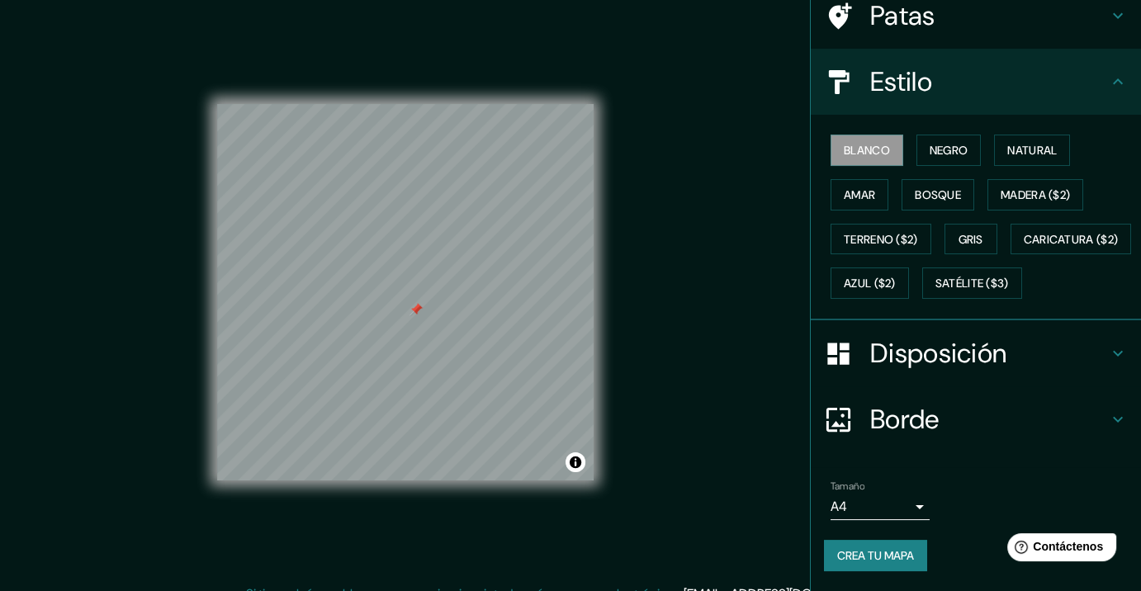
scroll to position [176, 0]
click at [867, 555] on font "Crea tu mapa" at bounding box center [875, 555] width 77 height 15
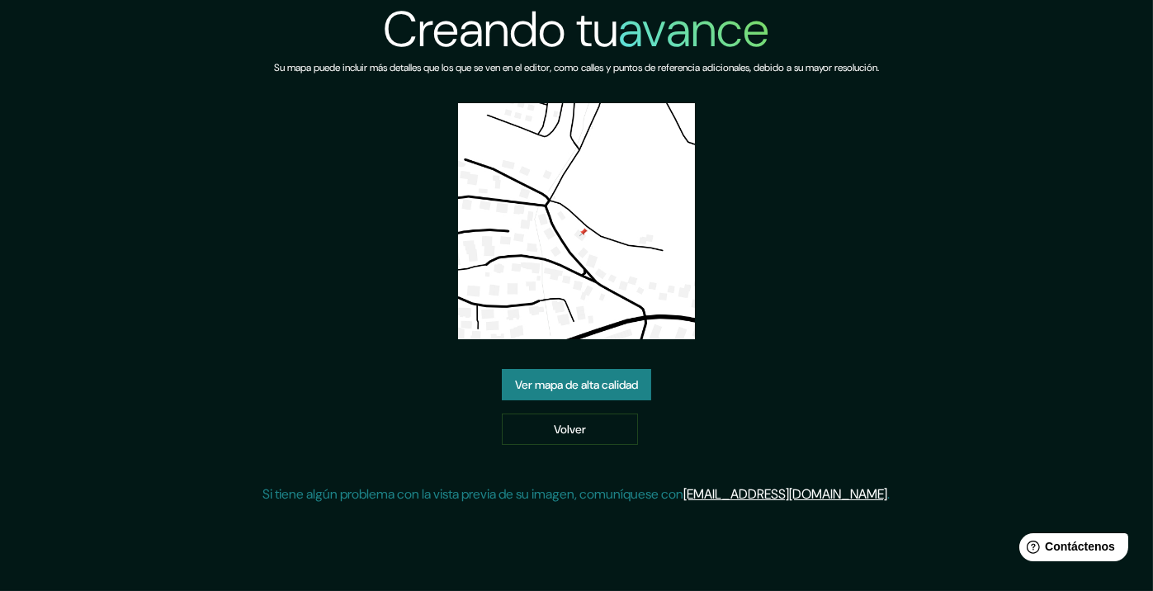
click at [606, 381] on font "Ver mapa de alta calidad" at bounding box center [576, 385] width 123 height 15
